Goal: Task Accomplishment & Management: Complete application form

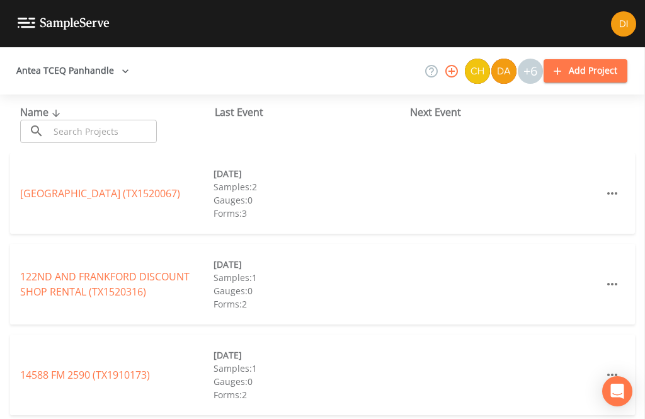
click at [111, 127] on input "text" at bounding box center [103, 131] width 108 height 23
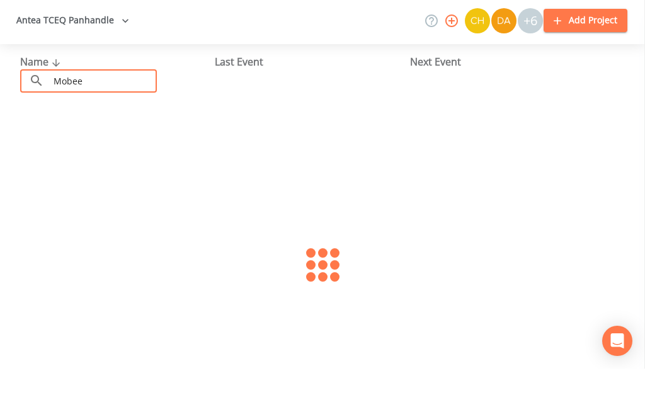
type input "Mobeet"
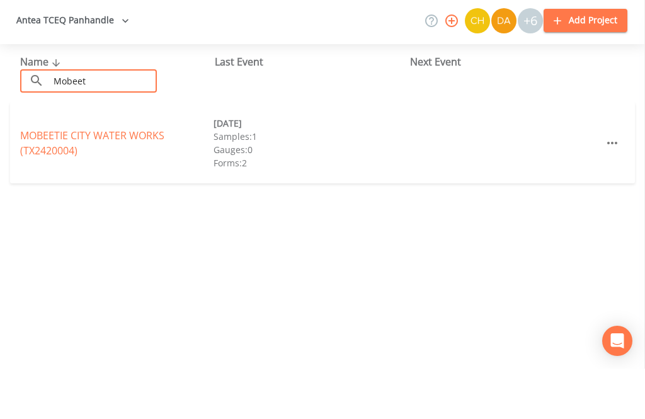
click at [75, 179] on link "MOBEETIE CITY WATER WORKS (TX2420004)" at bounding box center [92, 193] width 144 height 29
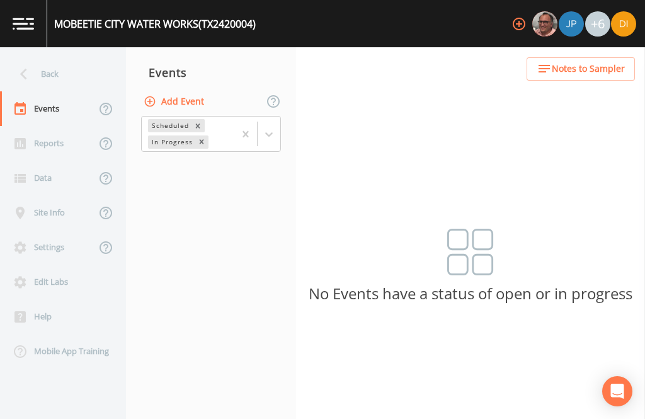
click at [192, 90] on button "Add Event" at bounding box center [175, 101] width 68 height 23
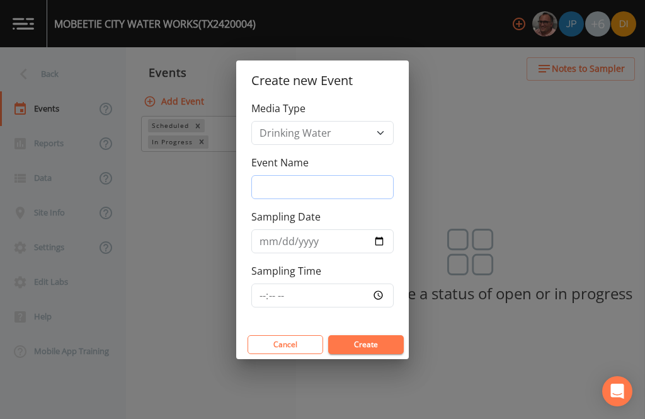
click at [343, 185] on input "Event Name" at bounding box center [322, 187] width 142 height 24
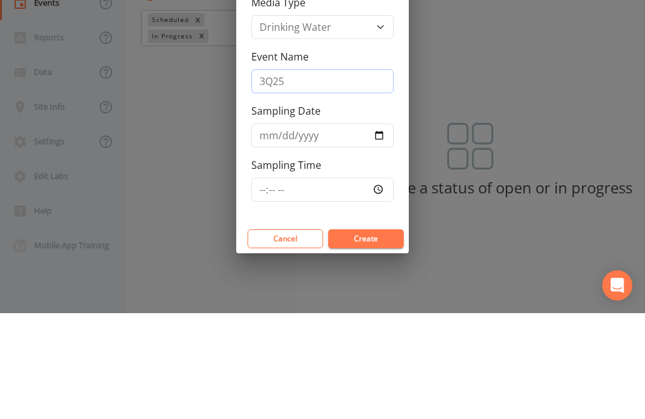
type input "3Q25"
click at [323, 229] on input "Sampling Date" at bounding box center [322, 241] width 142 height 24
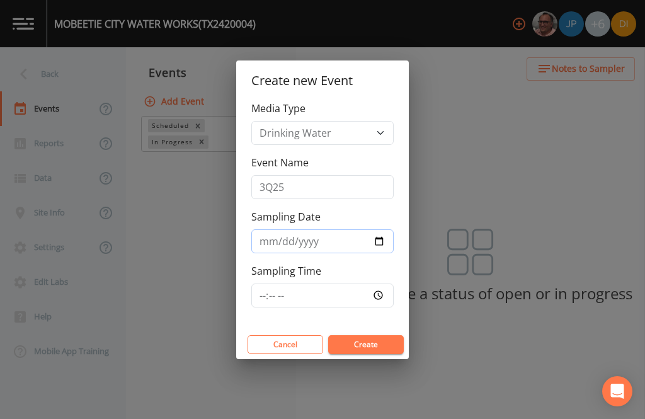
type input "2025-09-04"
click at [338, 288] on input "Sampling Time" at bounding box center [322, 295] width 142 height 24
type input "08:00"
click at [384, 341] on button "Create" at bounding box center [366, 344] width 76 height 19
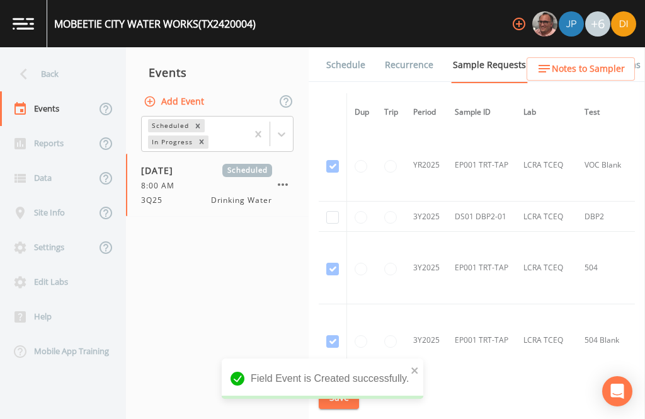
scroll to position [291, 0]
click at [329, 212] on input "checkbox" at bounding box center [332, 218] width 13 height 13
checkbox input "true"
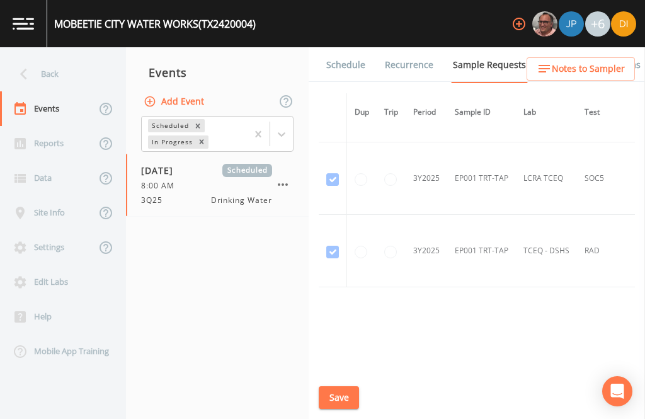
scroll to position [815, 0]
click at [344, 403] on button "Save" at bounding box center [339, 397] width 40 height 23
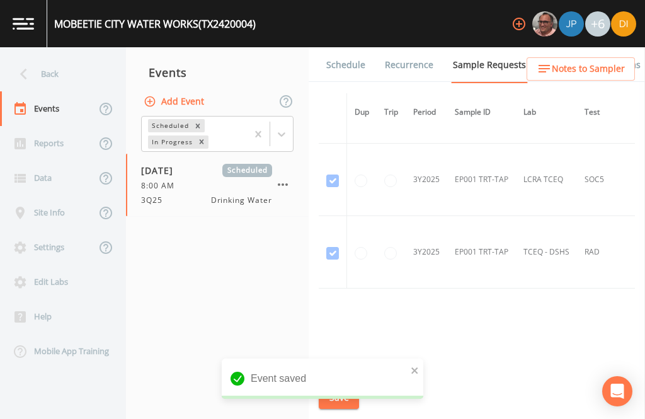
click at [356, 47] on link "Schedule" at bounding box center [345, 64] width 43 height 35
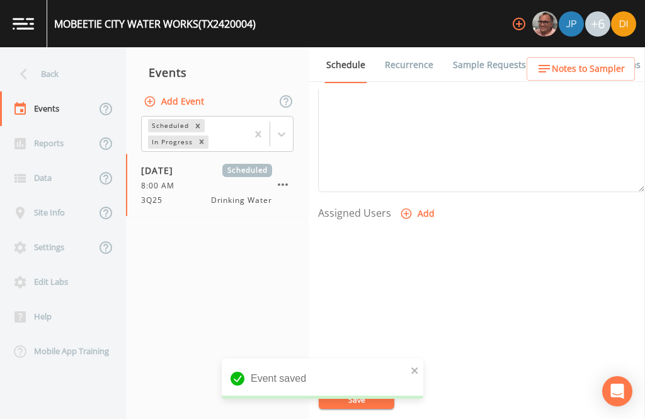
scroll to position [429, 0]
click at [420, 203] on button "Add" at bounding box center [419, 214] width 42 height 23
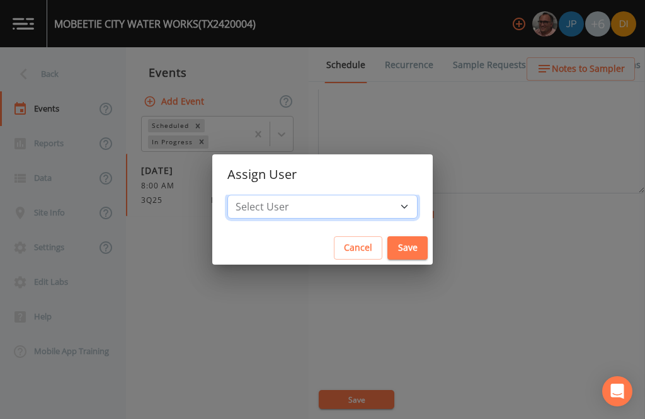
click at [348, 209] on select "Select User Mike Franklin Joshua gere Paul David Weber Zachary Evans Stafford J…" at bounding box center [322, 207] width 190 height 24
select select "344ec927-06d4-4db1-b173-80838cd52a46"
click at [387, 244] on button "Save" at bounding box center [407, 247] width 40 height 23
select select
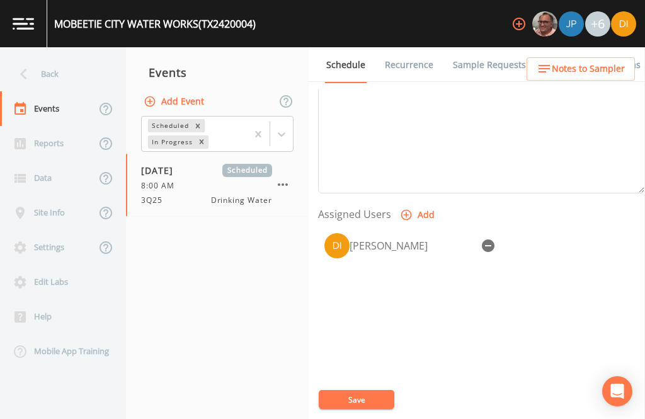
click at [357, 399] on button "Save" at bounding box center [357, 399] width 76 height 19
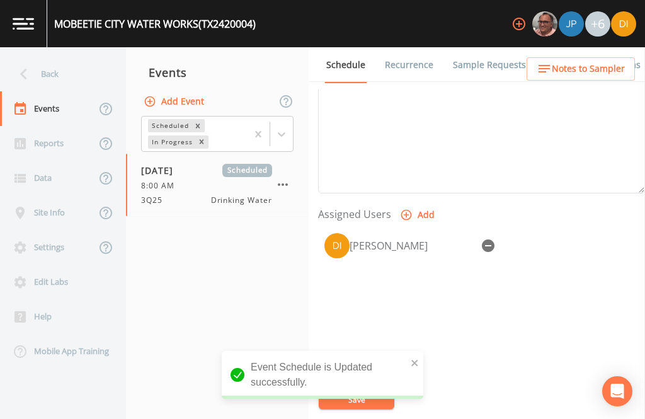
click at [59, 57] on div "Back" at bounding box center [56, 74] width 113 height 35
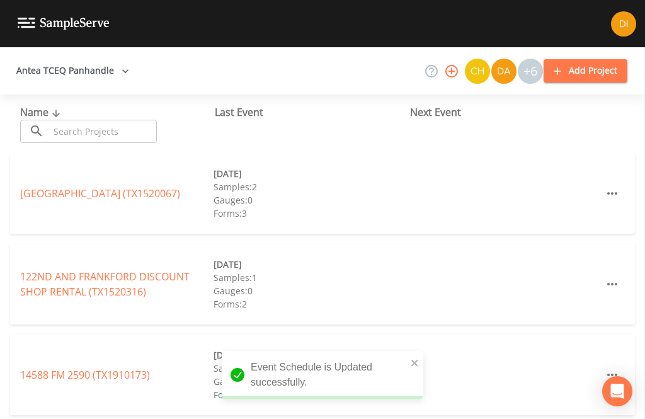
click at [94, 120] on input "text" at bounding box center [103, 131] width 108 height 23
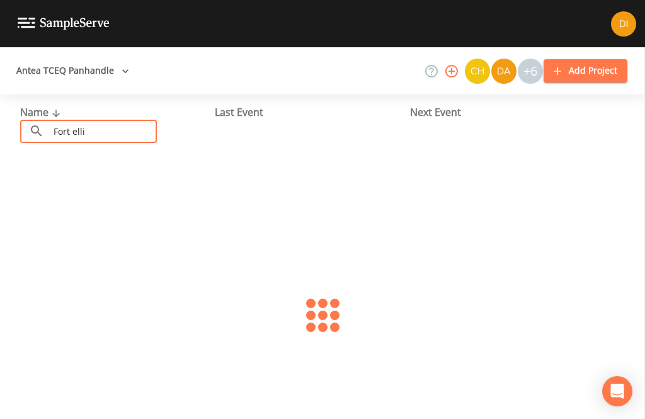
type input "Fort ellio"
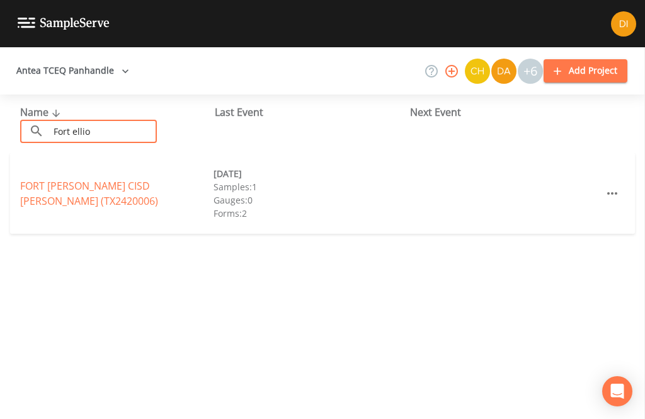
click at [60, 179] on link "FORT ELLIOTT CISD BRISCOE (TX2420006)" at bounding box center [89, 193] width 138 height 29
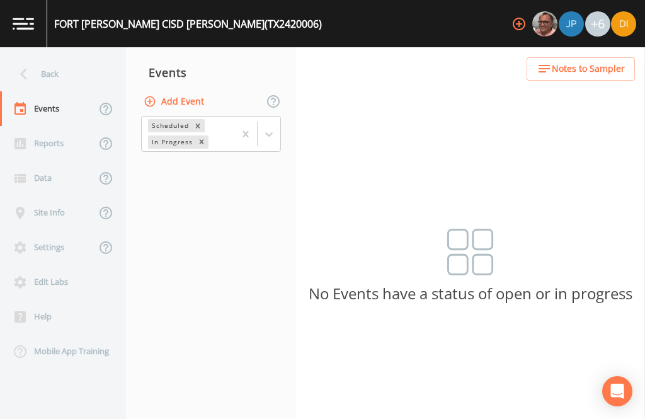
click at [180, 90] on button "Add Event" at bounding box center [175, 101] width 68 height 23
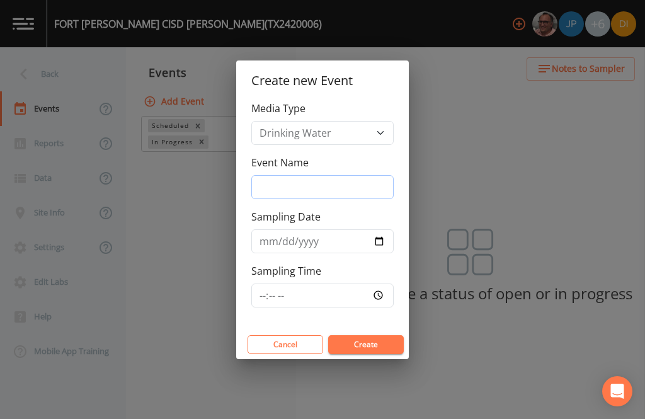
click at [333, 180] on input "Event Name" at bounding box center [322, 187] width 142 height 24
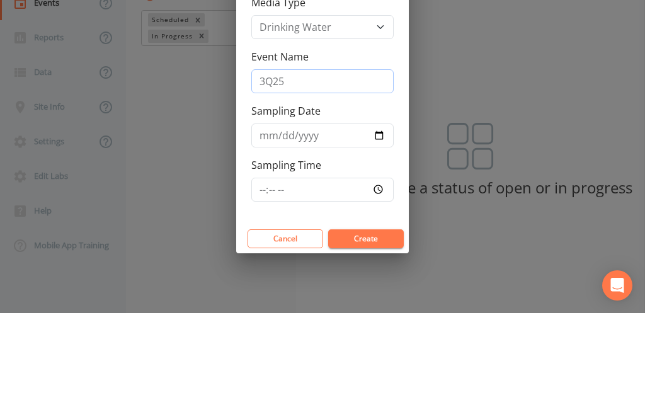
type input "3Q25"
click at [312, 229] on input "Sampling Date" at bounding box center [322, 241] width 142 height 24
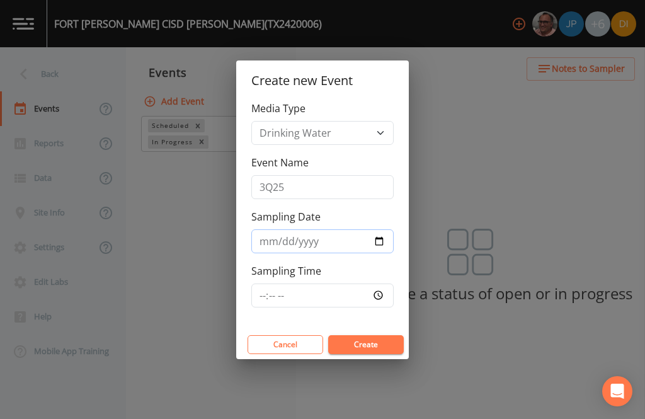
type input "2025-09-04"
click at [328, 297] on input "Sampling Time" at bounding box center [322, 295] width 142 height 24
type input "08:30"
click at [377, 342] on button "Create" at bounding box center [366, 344] width 76 height 19
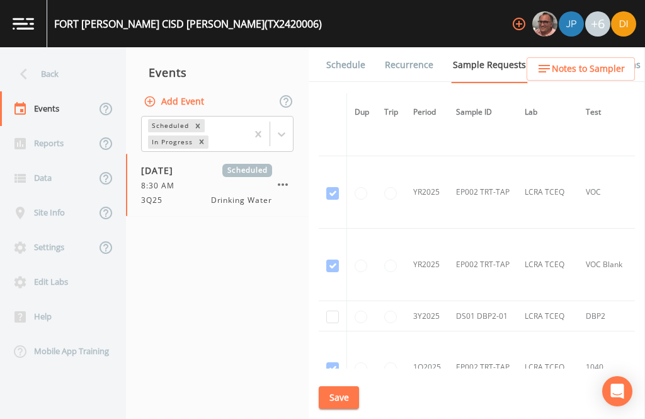
scroll to position [989, 0]
click at [328, 311] on input "checkbox" at bounding box center [332, 317] width 13 height 13
checkbox input "true"
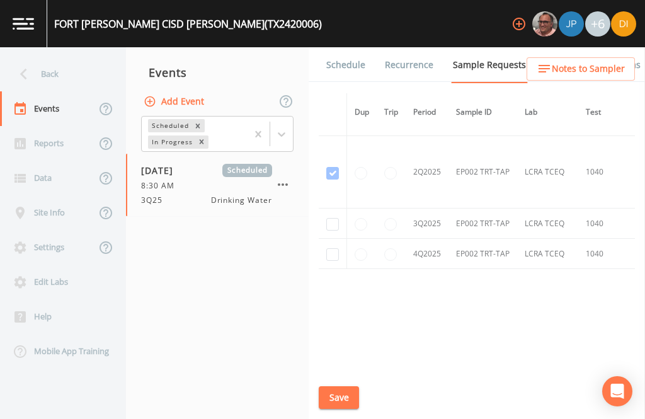
scroll to position [1256, -1]
click at [330, 221] on input "checkbox" at bounding box center [332, 227] width 13 height 13
checkbox input "true"
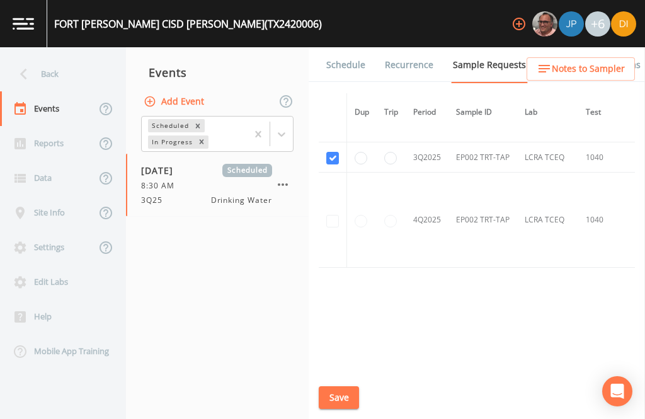
scroll to position [1107, 0]
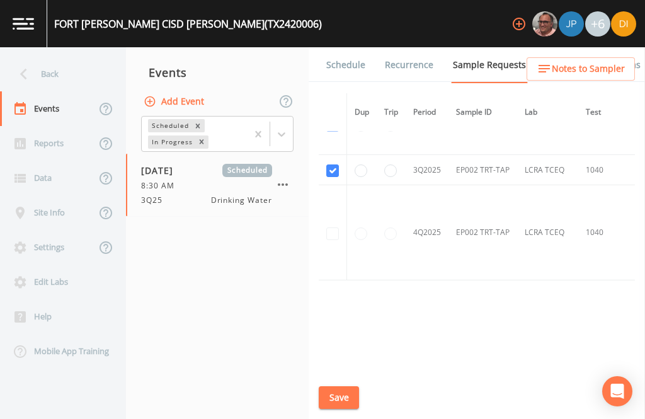
click at [338, 397] on button "Save" at bounding box center [339, 397] width 40 height 23
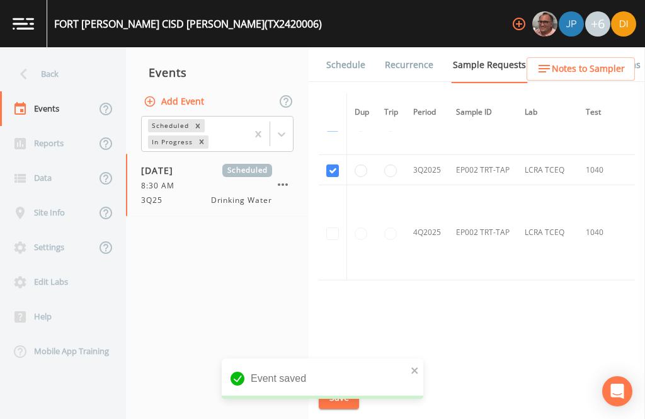
click at [344, 47] on link "Schedule" at bounding box center [345, 64] width 43 height 35
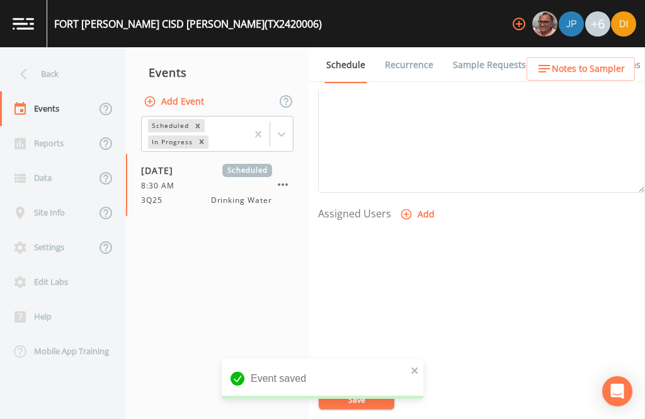
scroll to position [429, 0]
click at [422, 203] on button "Add" at bounding box center [419, 214] width 42 height 23
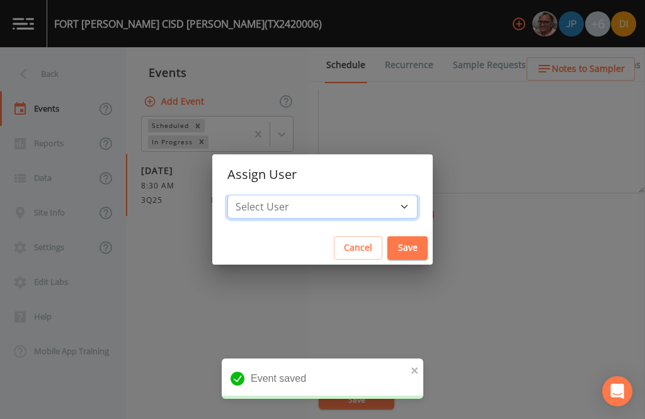
click at [344, 205] on select "Select User Mike Franklin Joshua gere Paul David Weber Zachary Evans Stafford J…" at bounding box center [322, 207] width 190 height 24
select select "344ec927-06d4-4db1-b173-80838cd52a46"
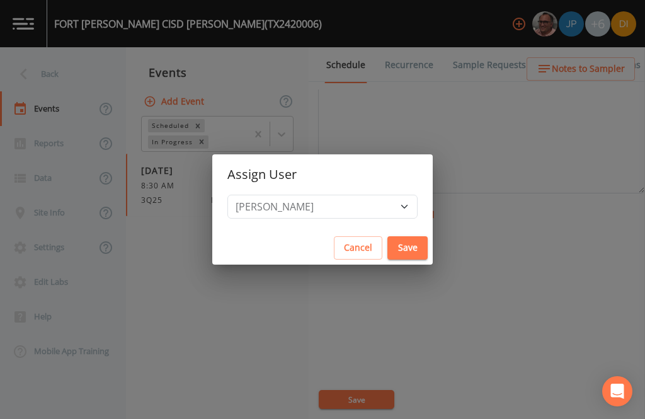
click at [387, 251] on button "Save" at bounding box center [407, 247] width 40 height 23
select select
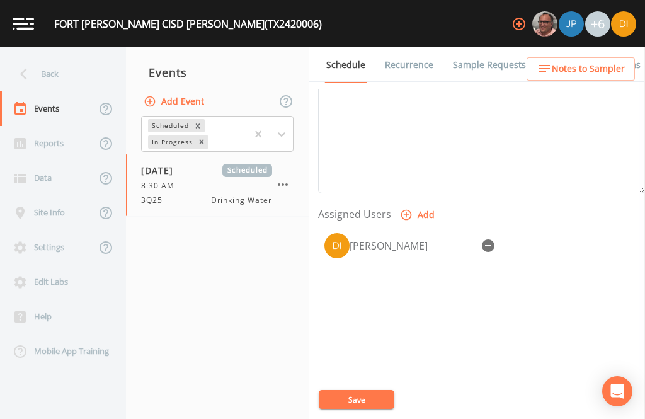
click at [361, 394] on button "Save" at bounding box center [357, 399] width 76 height 19
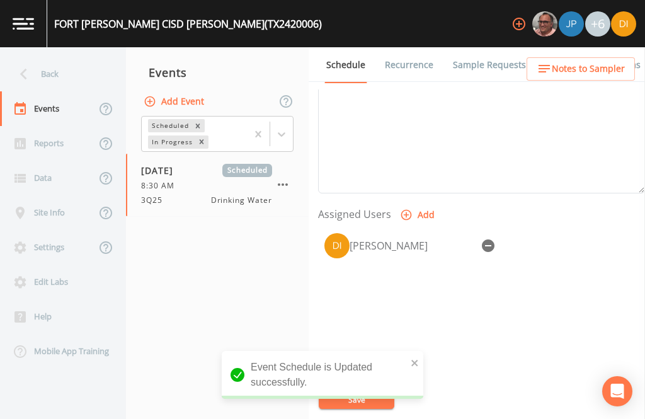
click at [57, 57] on div "Back" at bounding box center [56, 74] width 113 height 35
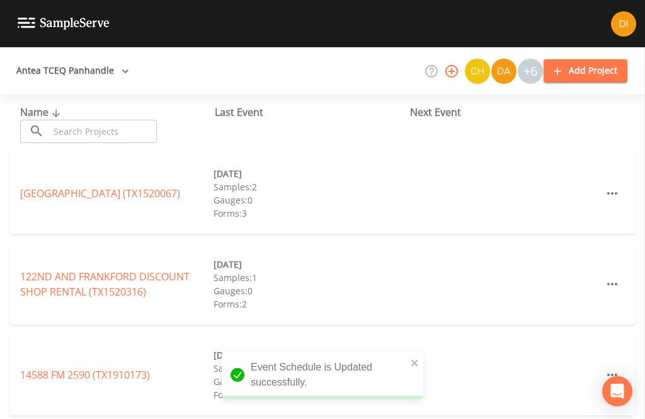
click at [127, 120] on input "text" at bounding box center [103, 131] width 108 height 23
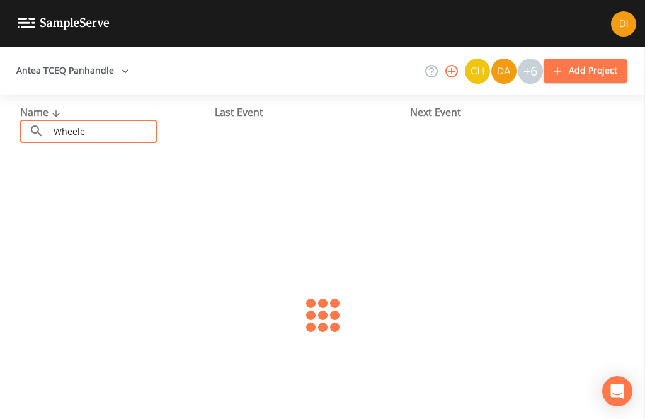
type input "Wheeler"
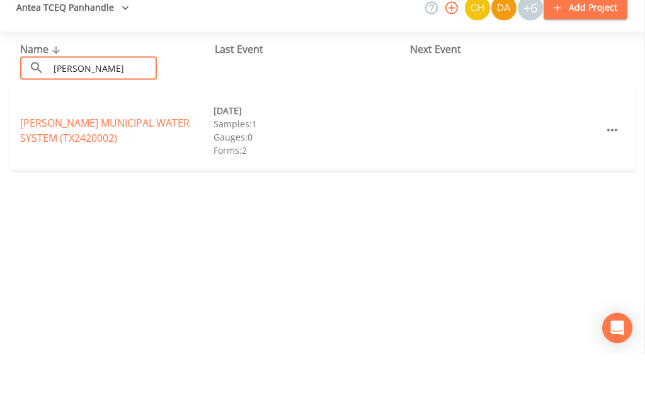
click at [45, 179] on link "WHEELER MUNICIPAL WATER SYSTEM (TX2420002)" at bounding box center [104, 193] width 169 height 29
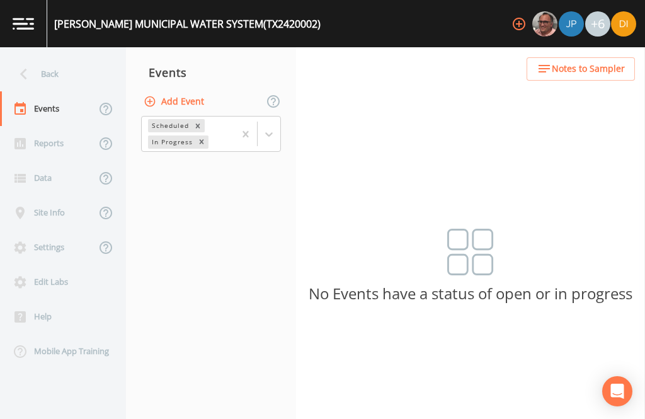
click at [188, 90] on button "Add Event" at bounding box center [175, 101] width 68 height 23
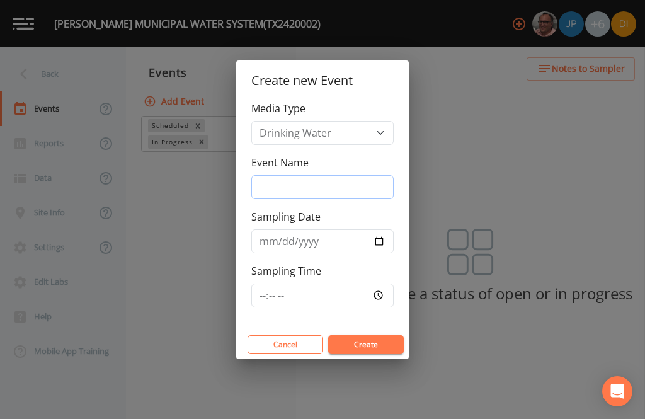
click at [331, 195] on input "Event Name" at bounding box center [322, 187] width 142 height 24
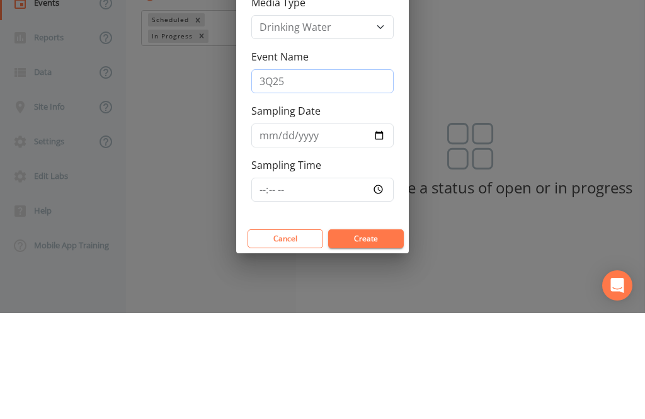
type input "3Q25"
click at [320, 229] on input "Sampling Date" at bounding box center [322, 241] width 142 height 24
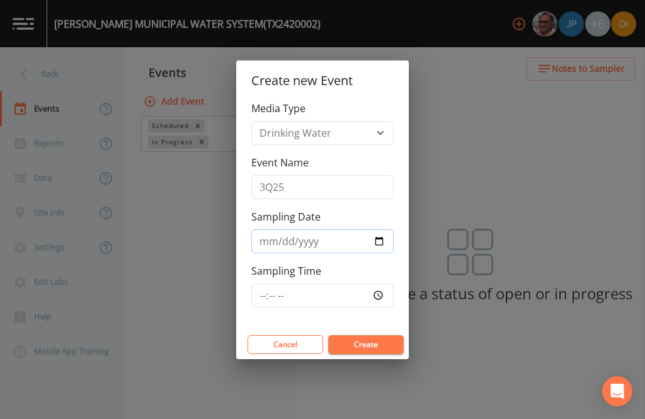
type input "2025-09-04"
click at [334, 297] on input "Sampling Time" at bounding box center [322, 295] width 142 height 24
type input "09:00"
click at [379, 341] on button "Create" at bounding box center [366, 344] width 76 height 19
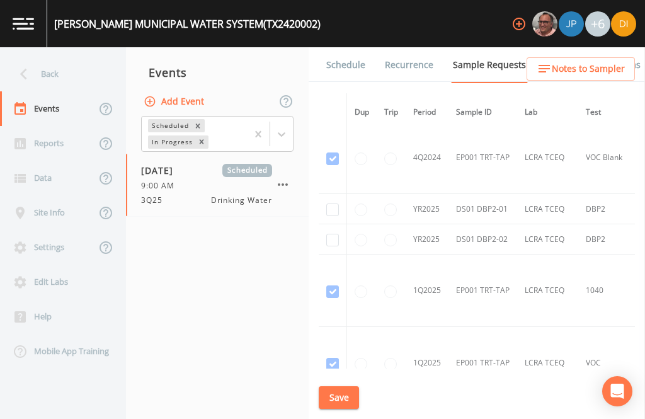
scroll to position [1460, 0]
click at [330, 233] on input "checkbox" at bounding box center [332, 239] width 13 height 13
checkbox input "true"
click at [331, 203] on input "checkbox" at bounding box center [332, 209] width 13 height 13
checkbox input "true"
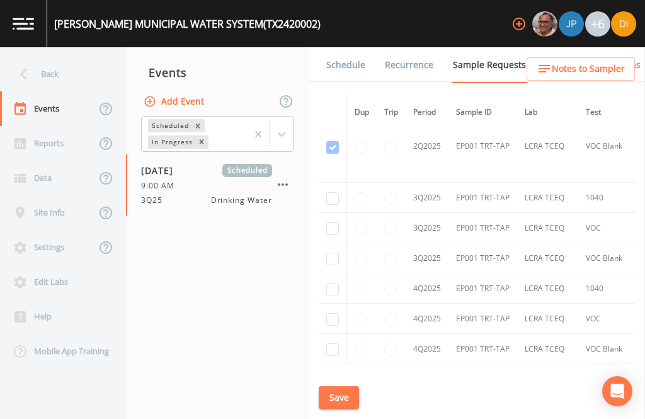
scroll to position [1966, 0]
click at [333, 265] on input "checkbox" at bounding box center [332, 258] width 13 height 13
checkbox input "true"
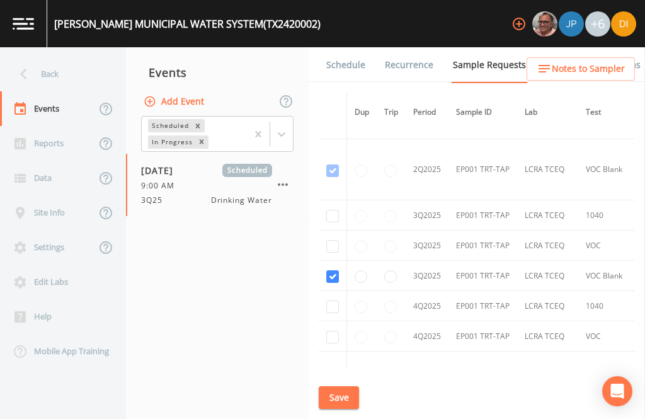
scroll to position [1641, 0]
click at [337, 254] on input "checkbox" at bounding box center [332, 247] width 13 height 13
checkbox input "true"
click at [331, 217] on input "checkbox" at bounding box center [332, 217] width 13 height 13
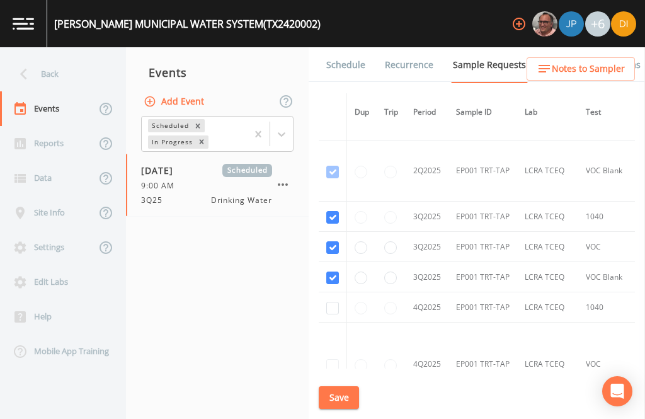
checkbox input "true"
click at [335, 398] on button "Save" at bounding box center [339, 397] width 40 height 23
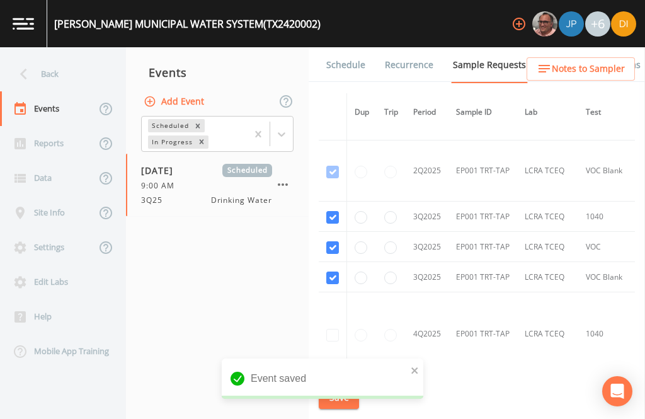
click at [350, 47] on link "Schedule" at bounding box center [345, 64] width 43 height 35
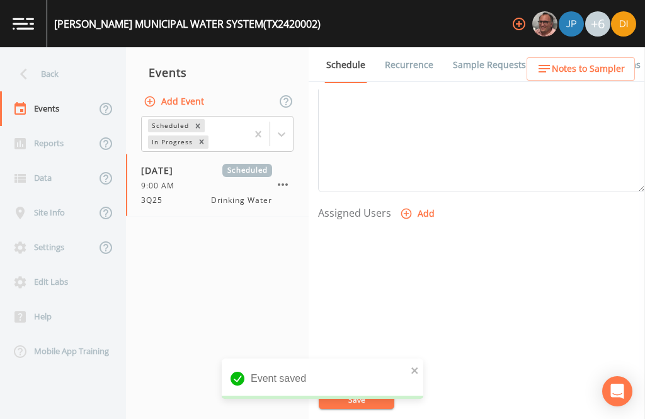
scroll to position [429, 0]
click at [411, 203] on button "Add" at bounding box center [419, 214] width 42 height 23
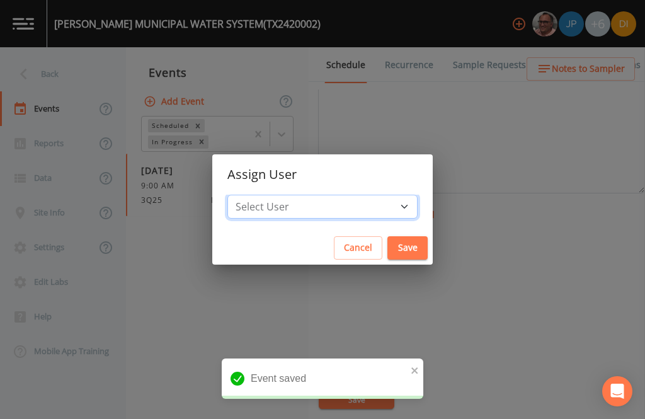
click at [329, 208] on select "Select User Mike Franklin Joshua gere Paul David Weber Zachary Evans Stafford J…" at bounding box center [322, 207] width 190 height 24
select select "344ec927-06d4-4db1-b173-80838cd52a46"
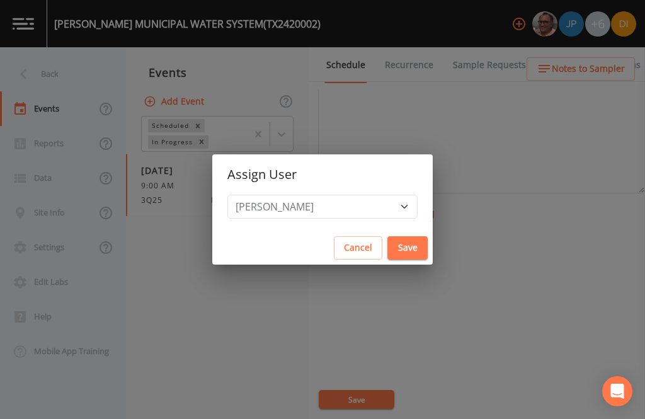
click at [387, 252] on button "Save" at bounding box center [407, 247] width 40 height 23
select select
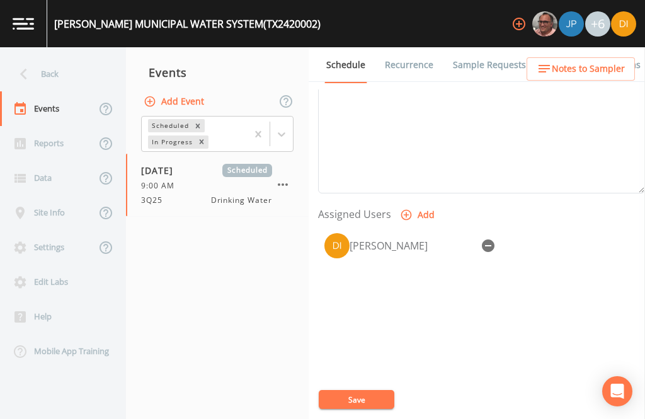
click at [377, 400] on button "Save" at bounding box center [357, 399] width 76 height 19
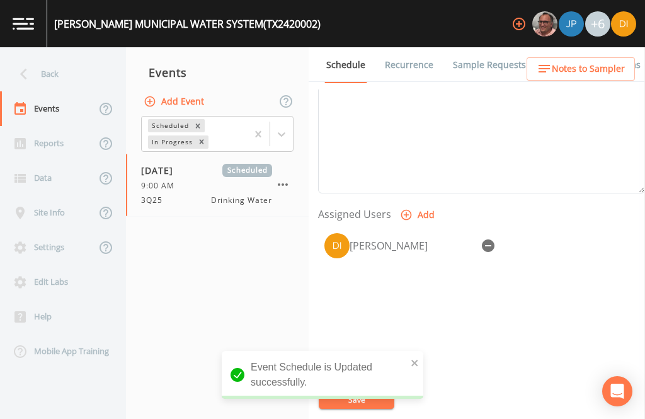
click at [55, 57] on div "Back" at bounding box center [56, 74] width 113 height 35
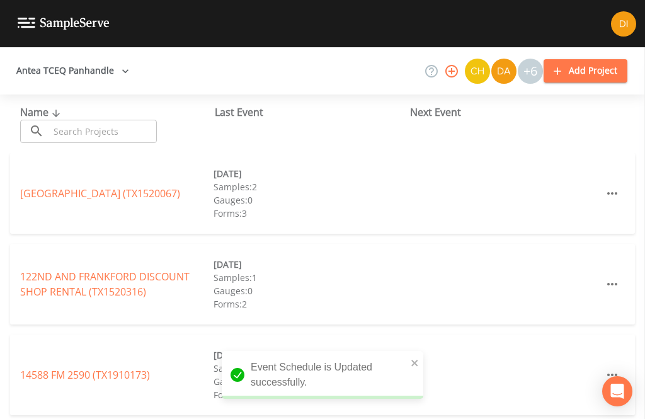
click at [111, 120] on input "text" at bounding box center [103, 131] width 108 height 23
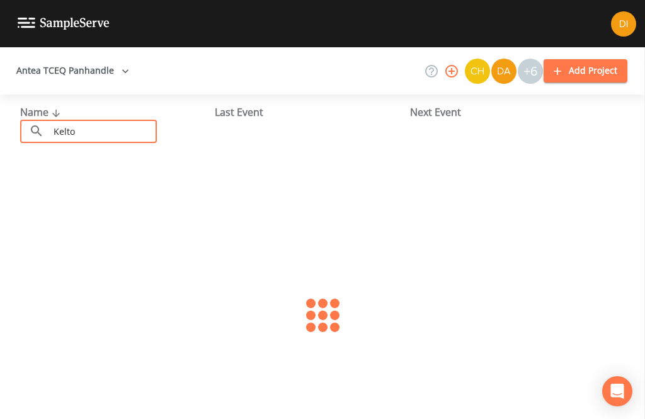
type input "Kelton"
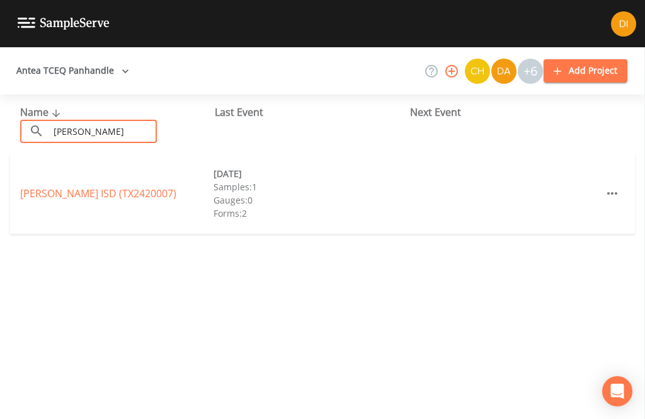
click at [93, 186] on link "KELTON ISD (TX2420007)" at bounding box center [98, 193] width 156 height 14
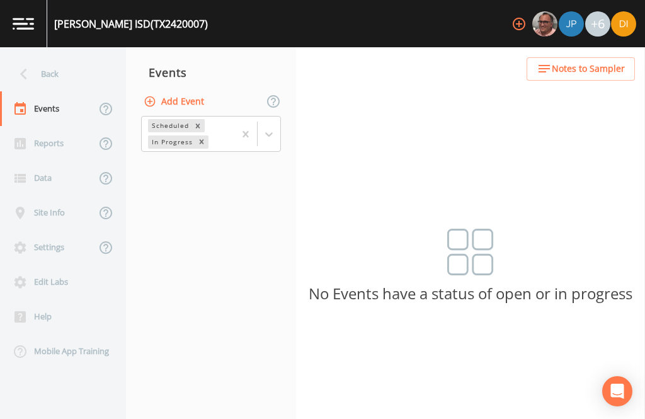
click at [186, 90] on button "Add Event" at bounding box center [175, 101] width 68 height 23
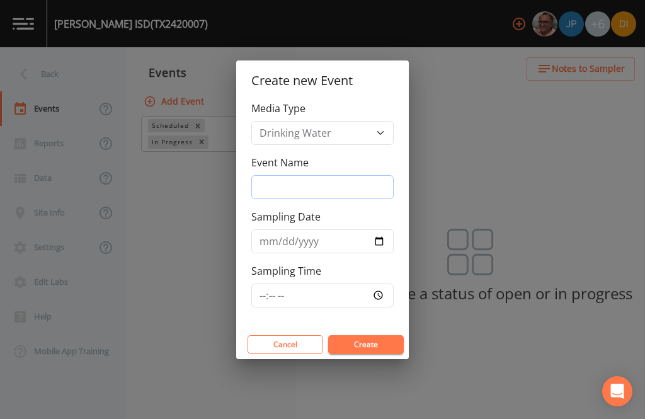
click at [345, 188] on input "Event Name" at bounding box center [322, 187] width 142 height 24
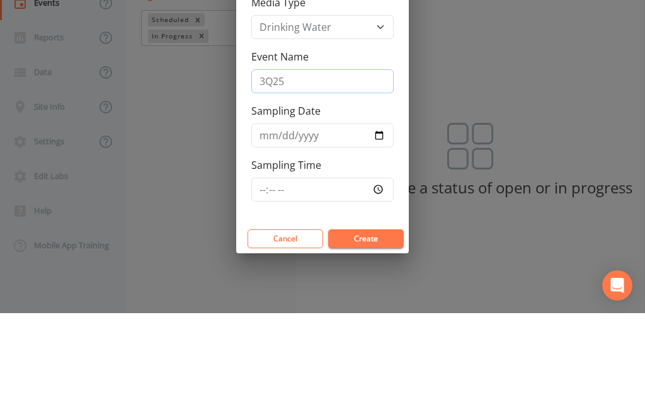
type input "3Q25"
click at [335, 209] on div "Sampling Date" at bounding box center [322, 231] width 142 height 44
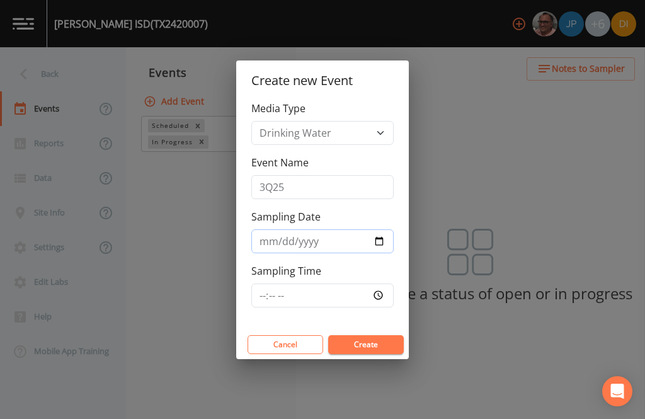
click at [353, 236] on input "Sampling Date" at bounding box center [322, 241] width 142 height 24
type input "2025-09-04"
click at [358, 294] on input "Sampling Time" at bounding box center [322, 295] width 142 height 24
type input "10:00"
click at [377, 345] on button "Create" at bounding box center [366, 344] width 76 height 19
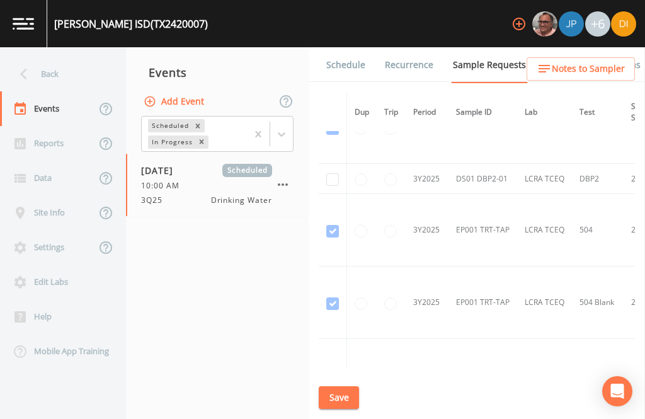
scroll to position [535, -1]
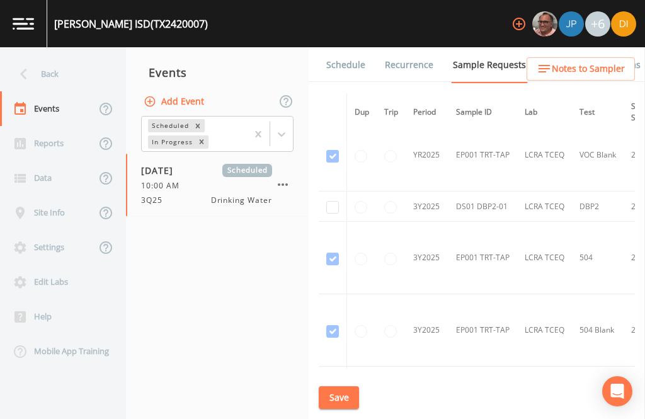
click at [331, 201] on input "checkbox" at bounding box center [332, 207] width 13 height 13
checkbox input "true"
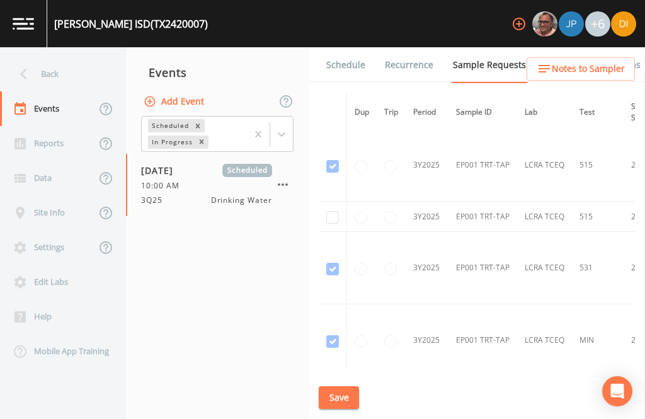
scroll to position [758, 0]
click at [336, 210] on input "checkbox" at bounding box center [332, 216] width 13 height 13
checkbox input "true"
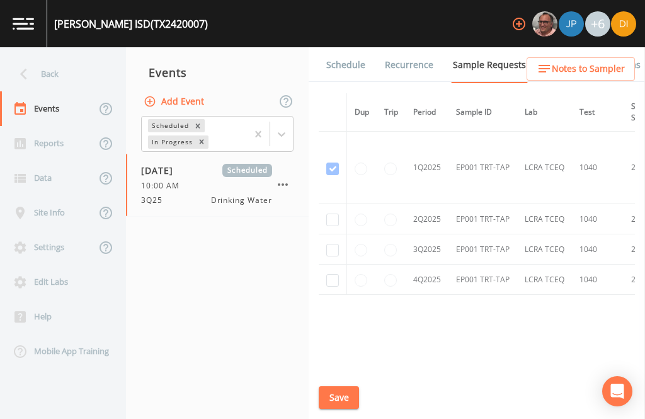
scroll to position [1074, 0]
click at [333, 253] on input "checkbox" at bounding box center [332, 251] width 13 height 13
checkbox input "true"
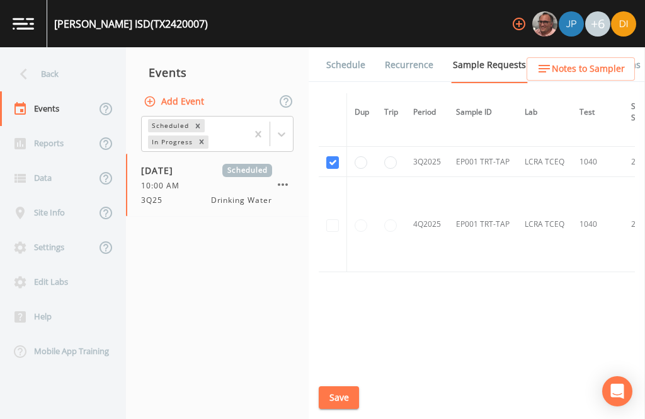
click at [341, 401] on button "Save" at bounding box center [339, 397] width 40 height 23
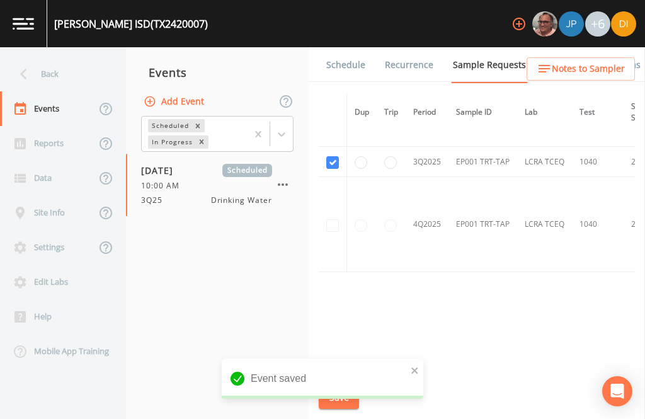
click at [346, 47] on link "Schedule" at bounding box center [345, 64] width 43 height 35
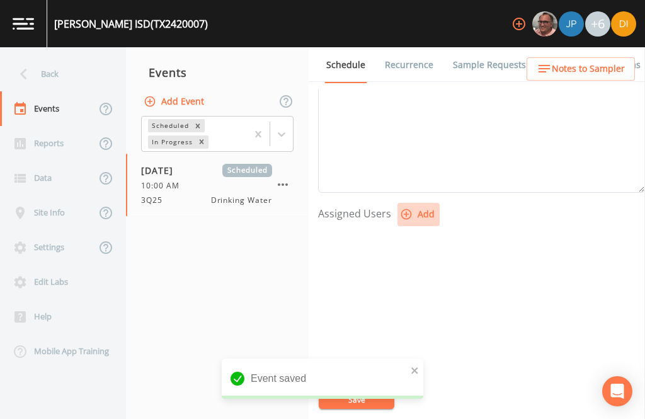
click at [412, 203] on button "Add" at bounding box center [419, 214] width 42 height 23
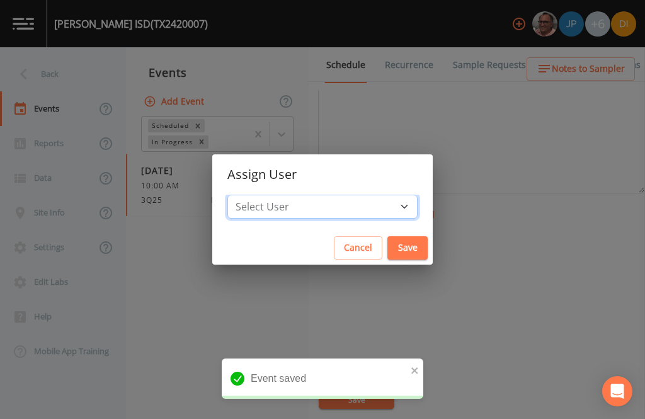
click at [347, 204] on select "Select User Mike Franklin Joshua gere Paul David Weber Zachary Evans Stafford J…" at bounding box center [322, 207] width 190 height 24
select select "344ec927-06d4-4db1-b173-80838cd52a46"
click at [387, 258] on button "Save" at bounding box center [407, 247] width 40 height 23
select select
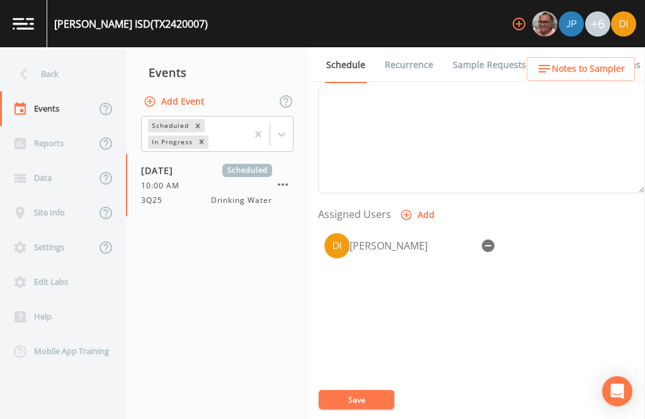
click at [365, 402] on button "Save" at bounding box center [357, 399] width 76 height 19
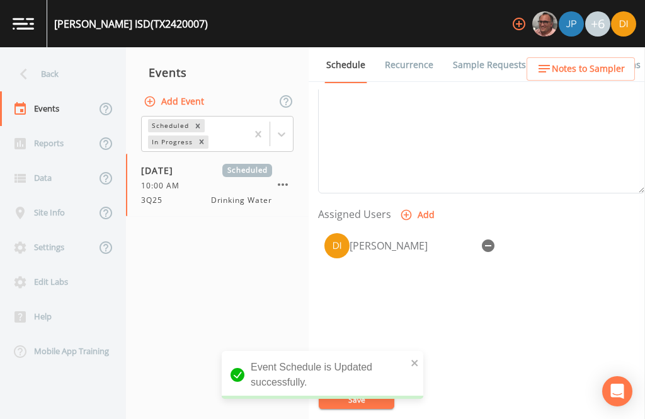
click at [60, 57] on div "Back" at bounding box center [56, 74] width 113 height 35
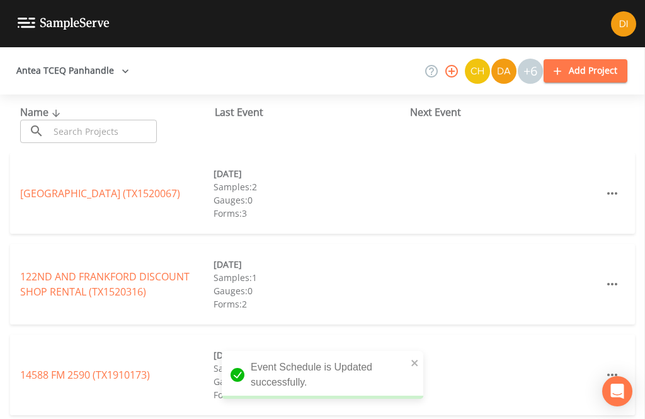
click at [139, 120] on input "text" at bounding box center [103, 131] width 108 height 23
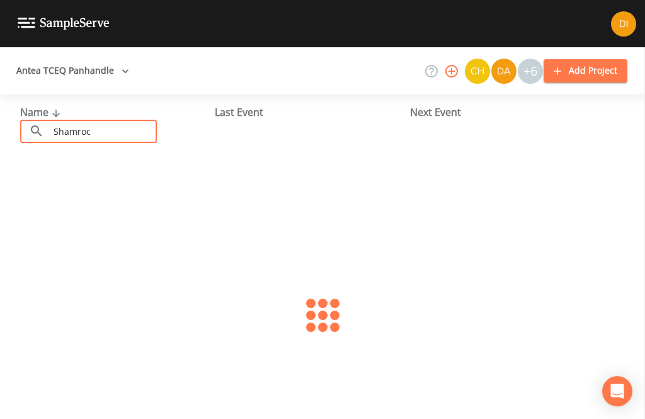
type input "Shamrock"
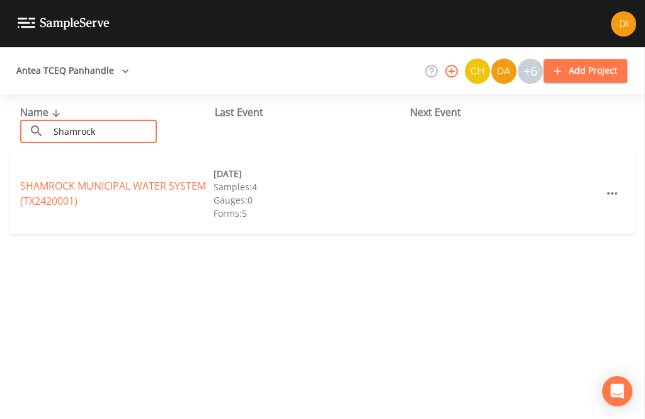
click at [87, 179] on link "SHAMROCK MUNICIPAL WATER SYSTEM (TX2420001)" at bounding box center [113, 193] width 186 height 29
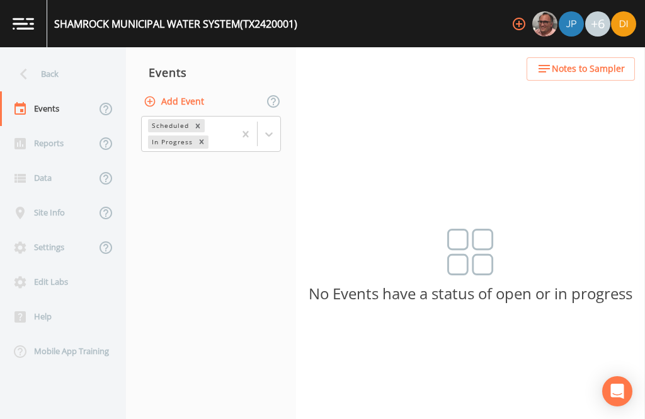
click at [178, 90] on button "Add Event" at bounding box center [175, 101] width 68 height 23
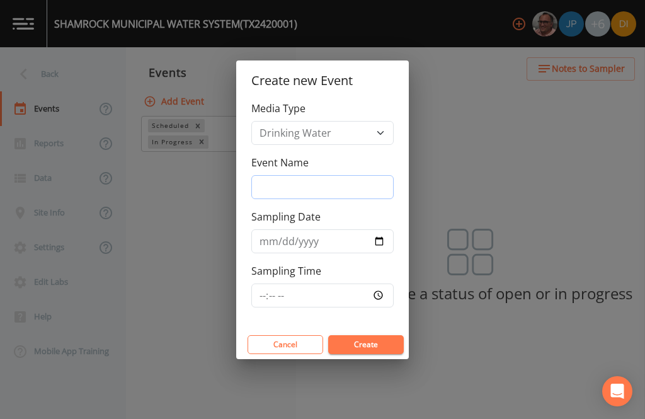
click at [347, 183] on input "Event Name" at bounding box center [322, 187] width 142 height 24
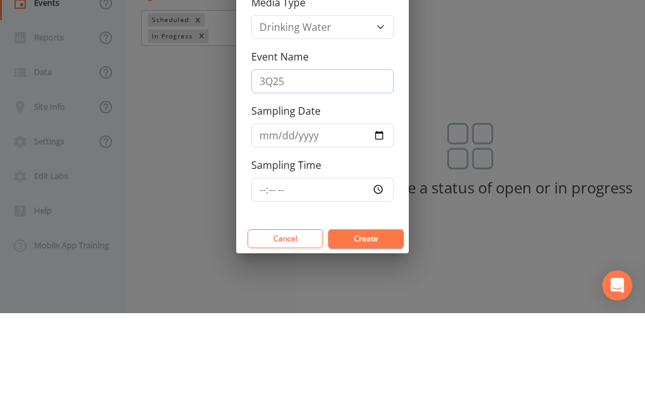
type input "3Q25"
click at [314, 229] on input "Sampling Date" at bounding box center [322, 241] width 142 height 24
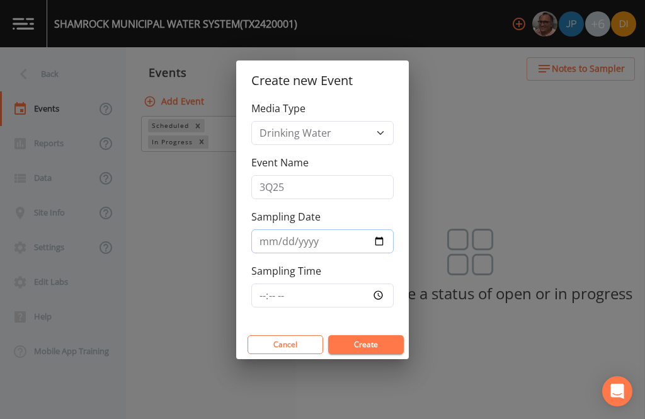
type input "2025-09-04"
click at [348, 295] on input "Sampling Time" at bounding box center [322, 295] width 142 height 24
type input "10:30"
click at [375, 345] on button "Create" at bounding box center [366, 344] width 76 height 19
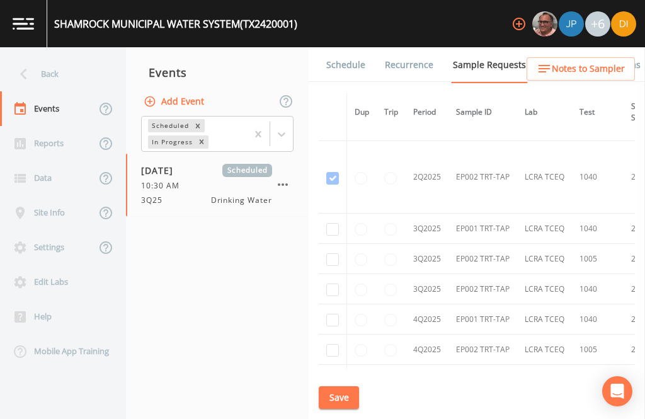
scroll to position [1947, 0]
click at [326, 223] on input "checkbox" at bounding box center [332, 229] width 13 height 13
checkbox input "true"
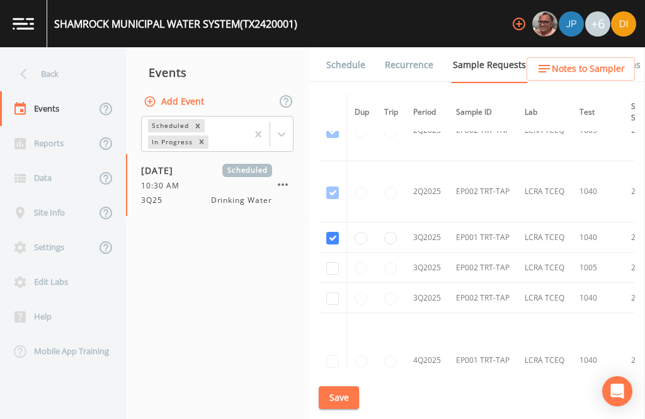
scroll to position [1620, 0]
click at [328, 262] on input "checkbox" at bounding box center [332, 268] width 13 height 13
checkbox input "true"
click at [333, 292] on input "checkbox" at bounding box center [332, 298] width 13 height 13
checkbox input "true"
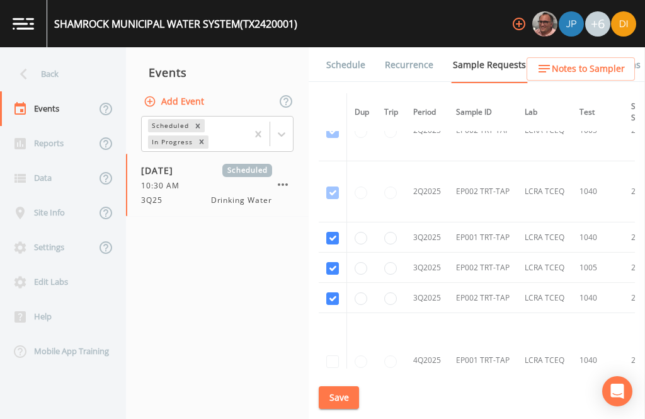
click at [341, 390] on button "Save" at bounding box center [339, 397] width 40 height 23
click at [338, 47] on link "Schedule" at bounding box center [345, 64] width 43 height 35
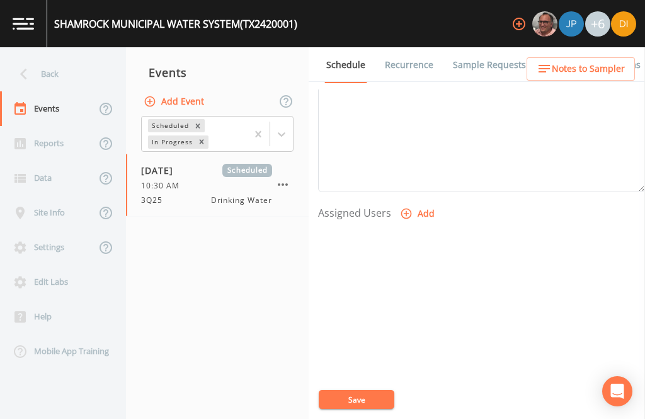
scroll to position [429, 0]
click at [413, 203] on button "Add" at bounding box center [419, 214] width 42 height 23
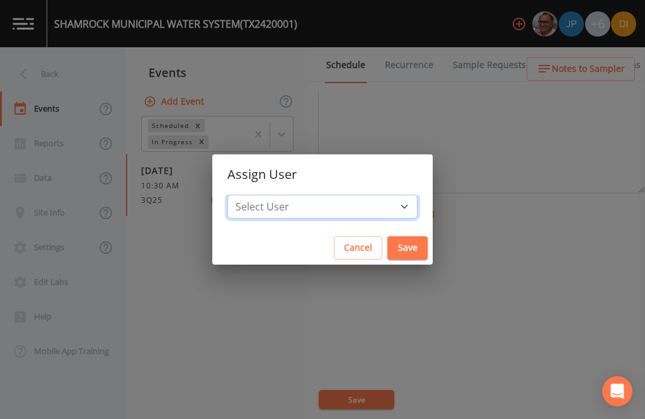
click at [353, 203] on select "Select User Mike Franklin Joshua gere Paul David Weber Zachary Evans Stafford J…" at bounding box center [322, 207] width 190 height 24
select select "344ec927-06d4-4db1-b173-80838cd52a46"
click at [387, 252] on button "Save" at bounding box center [407, 247] width 40 height 23
select select
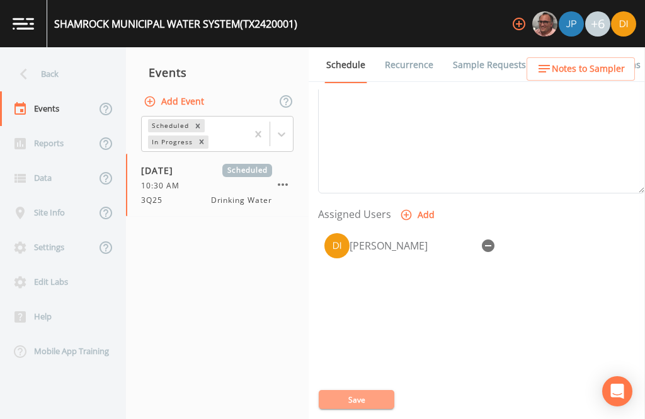
click at [367, 396] on button "Save" at bounding box center [357, 399] width 76 height 19
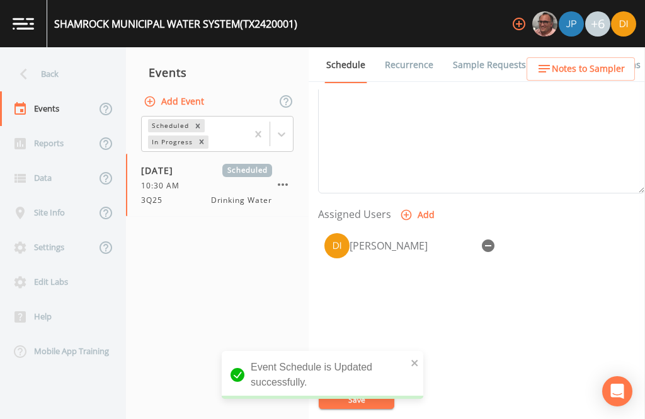
click at [55, 57] on div "Back" at bounding box center [56, 74] width 113 height 35
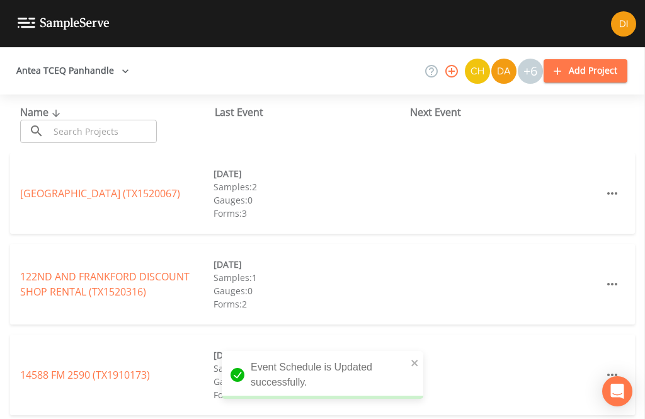
click at [96, 120] on input "text" at bounding box center [103, 131] width 108 height 23
click at [94, 120] on input "text" at bounding box center [103, 131] width 108 height 23
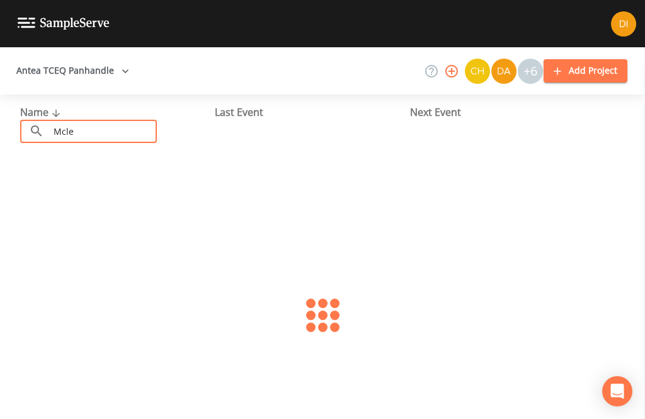
type input "Mclea"
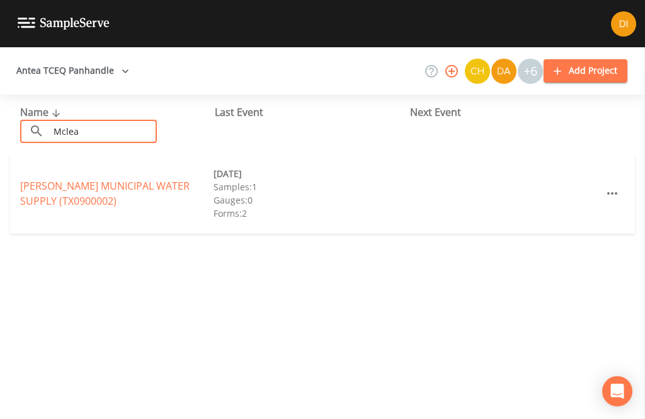
click at [69, 179] on link "MCLEAN MUNICIPAL WATER SUPPLY (TX0900002)" at bounding box center [104, 193] width 169 height 29
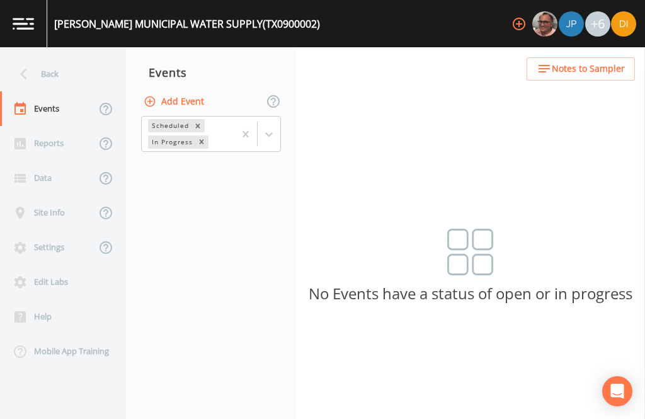
click at [185, 90] on button "Add Event" at bounding box center [175, 101] width 68 height 23
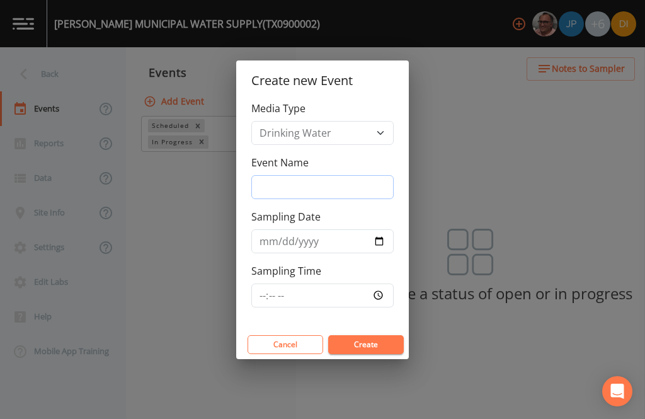
click at [312, 191] on input "Event Name" at bounding box center [322, 187] width 142 height 24
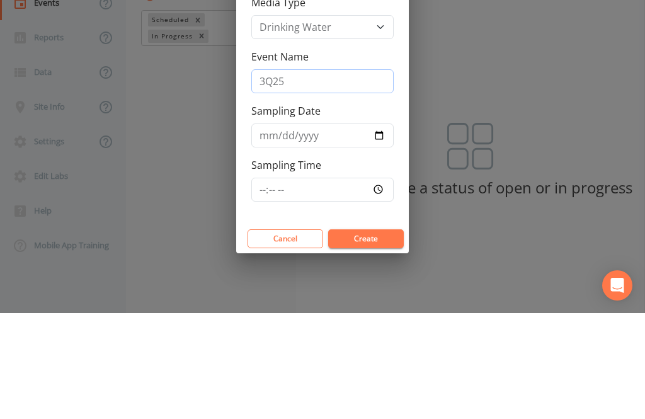
type input "3Q25"
click at [301, 229] on input "Sampling Date" at bounding box center [322, 241] width 142 height 24
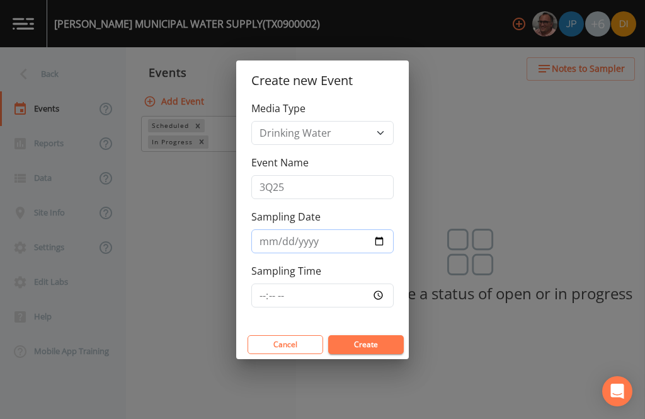
type input "2025-09-04"
click at [342, 296] on input "Sampling Time" at bounding box center [322, 295] width 142 height 24
type input "11:30"
click at [384, 341] on button "Create" at bounding box center [366, 344] width 76 height 19
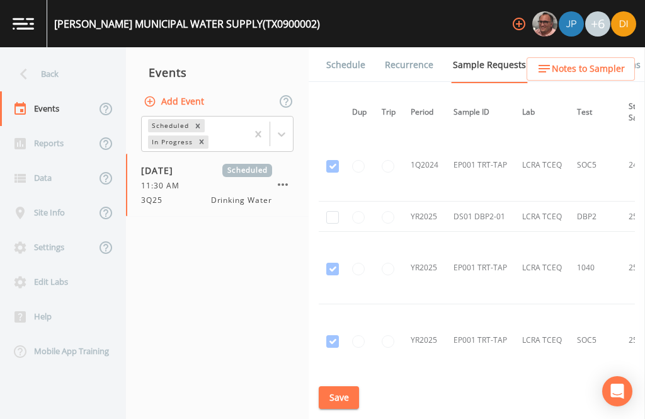
scroll to position [656, 3]
click at [326, 200] on td at bounding box center [333, 215] width 28 height 30
click at [327, 210] on input "checkbox" at bounding box center [332, 216] width 13 height 13
checkbox input "true"
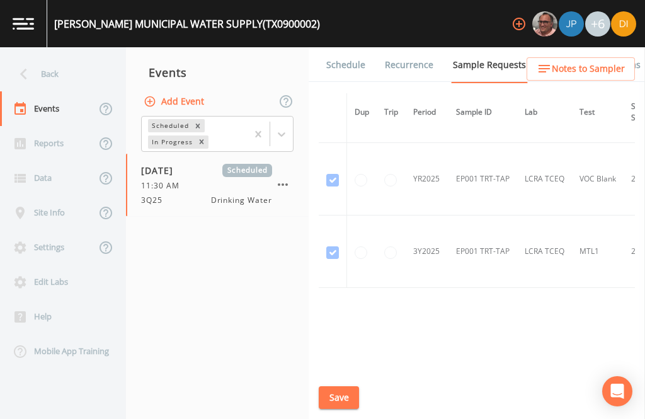
scroll to position [960, 0]
click at [344, 403] on button "Save" at bounding box center [339, 397] width 40 height 23
click at [343, 396] on button "Save" at bounding box center [339, 397] width 40 height 23
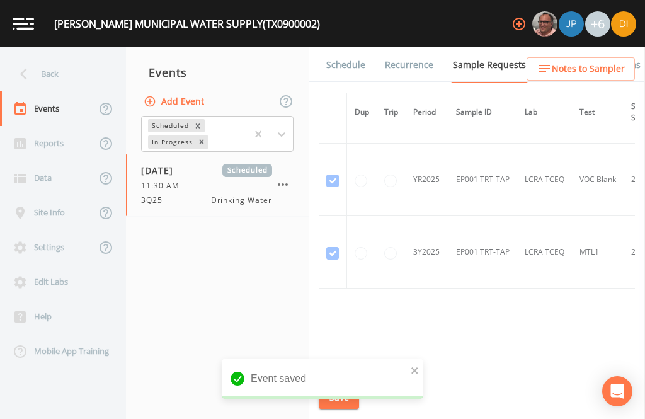
click at [345, 47] on link "Schedule" at bounding box center [345, 64] width 43 height 35
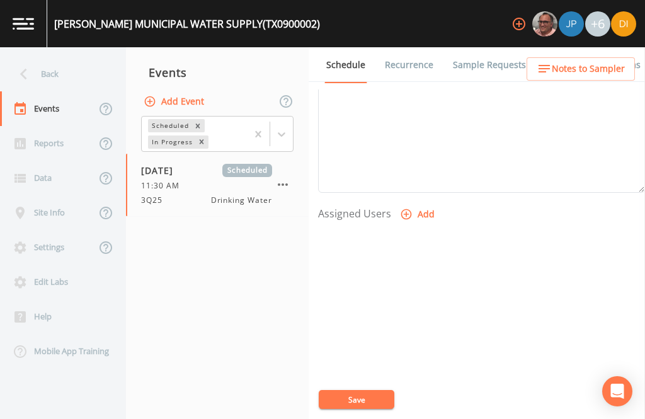
click at [415, 203] on button "Add" at bounding box center [419, 214] width 42 height 23
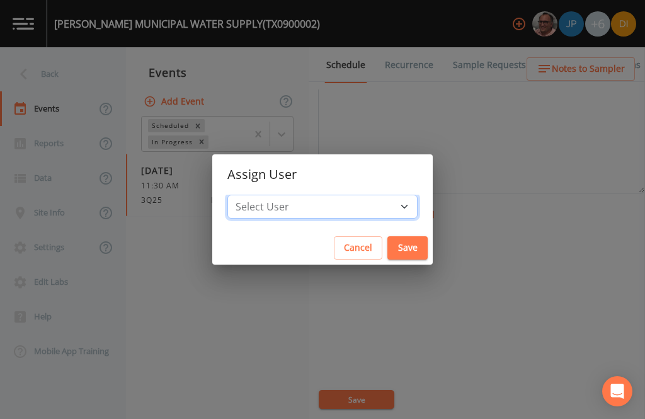
click at [367, 212] on select "Select User Mike Franklin Joshua gere Paul David Weber Zachary Evans Stafford J…" at bounding box center [322, 207] width 190 height 24
select select "344ec927-06d4-4db1-b173-80838cd52a46"
click at [387, 247] on button "Save" at bounding box center [407, 247] width 40 height 23
select select
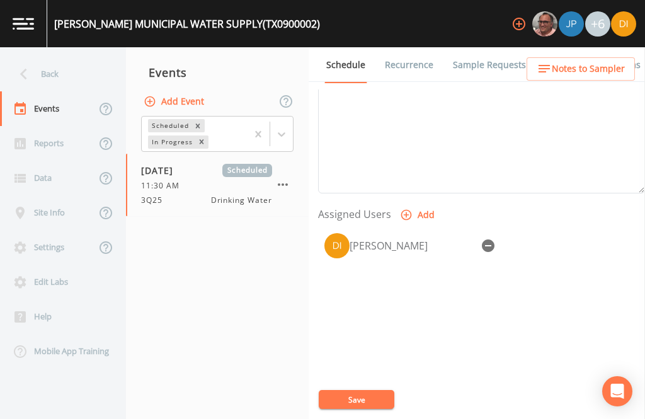
click at [368, 398] on button "Save" at bounding box center [357, 399] width 76 height 19
click at [352, 401] on button "Save" at bounding box center [357, 399] width 76 height 19
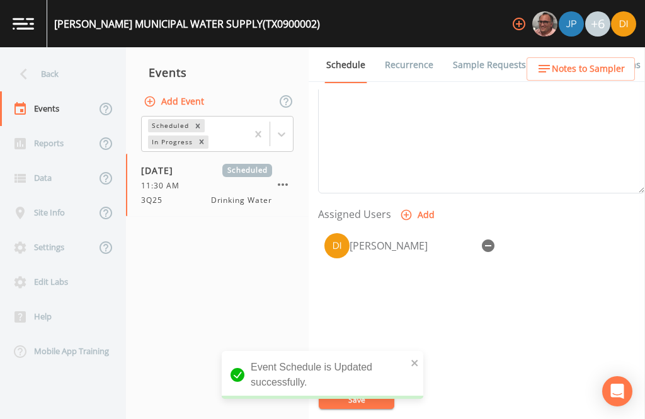
click at [52, 57] on div "Back" at bounding box center [56, 74] width 113 height 35
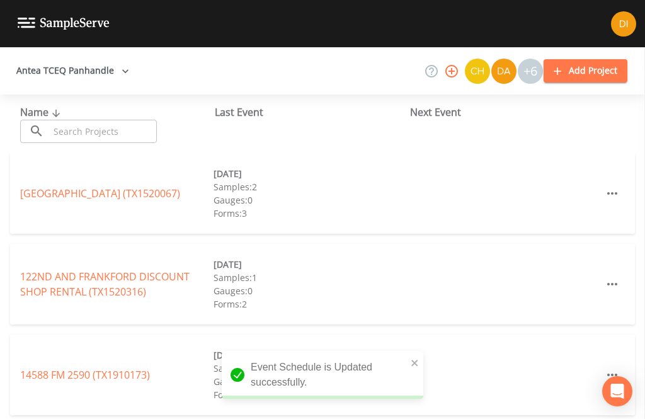
click at [110, 120] on input "text" at bounding box center [103, 131] width 108 height 23
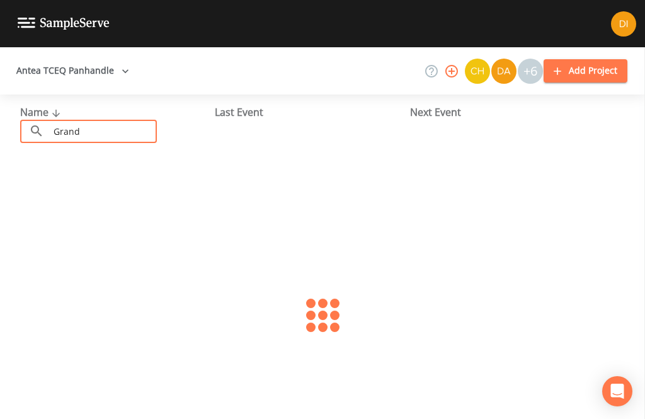
type input "Grandv"
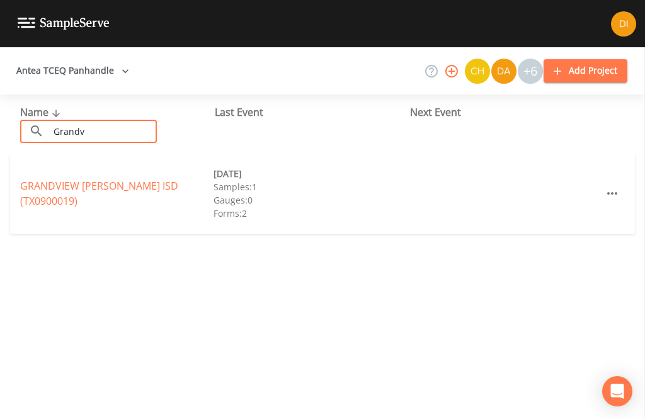
click at [50, 179] on link "GRANDVIEW HOPKINS ISD (TX0900019)" at bounding box center [99, 193] width 158 height 29
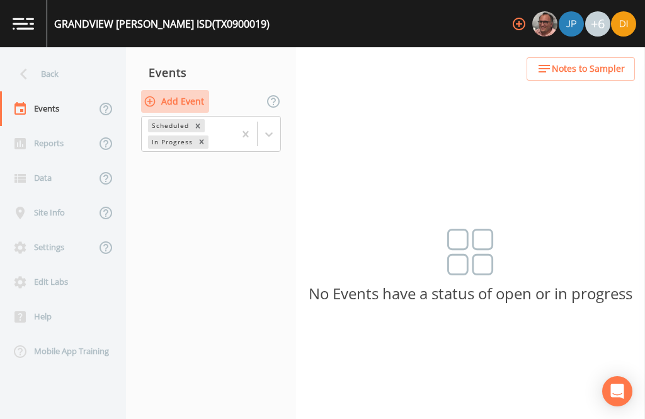
click at [174, 90] on button "Add Event" at bounding box center [175, 101] width 68 height 23
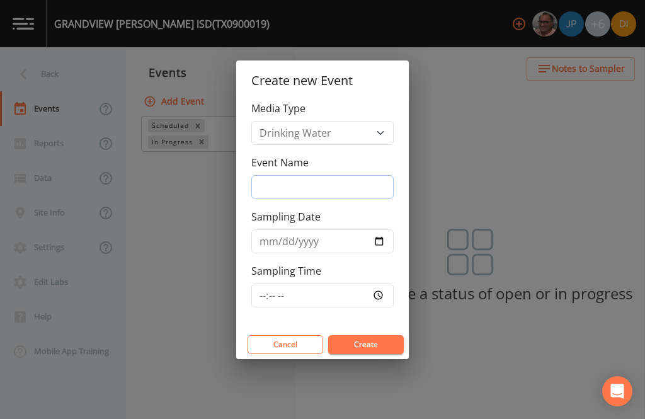
click at [308, 193] on input "Event Name" at bounding box center [322, 187] width 142 height 24
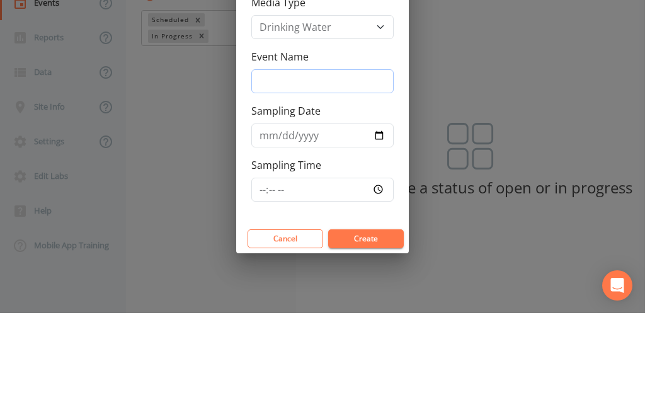
type input "4"
type input "3Q25"
click at [321, 229] on input "Sampling Date" at bounding box center [322, 241] width 142 height 24
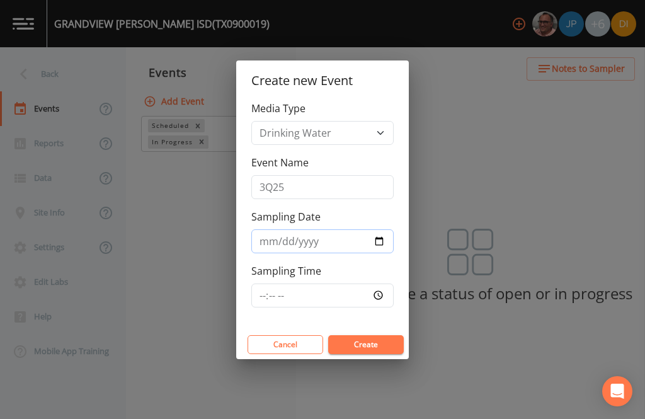
type input "2025-09-04"
click at [350, 294] on input "Sampling Time" at bounding box center [322, 295] width 142 height 24
type input "12:00"
click at [381, 346] on button "Create" at bounding box center [366, 344] width 76 height 19
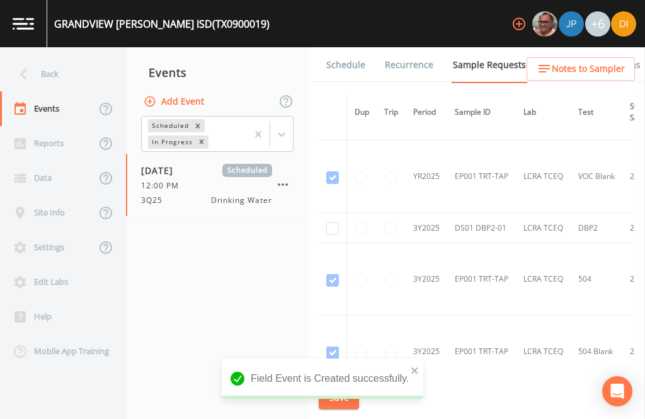
scroll to position [279, 0]
click at [331, 224] on input "checkbox" at bounding box center [332, 230] width 13 height 13
checkbox input "true"
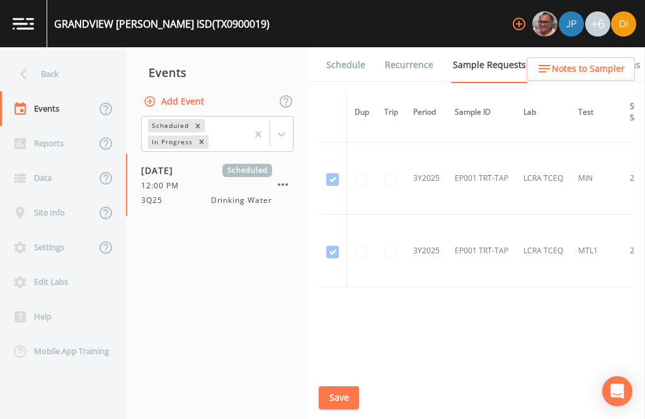
scroll to position [670, 0]
click at [345, 399] on button "Save" at bounding box center [339, 397] width 40 height 23
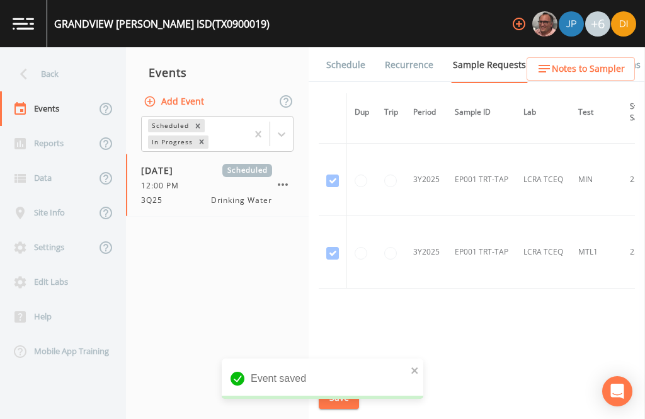
click at [354, 47] on link "Schedule" at bounding box center [345, 64] width 43 height 35
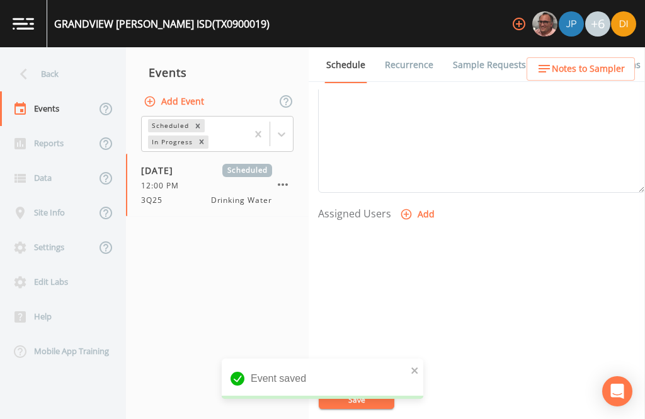
click at [404, 208] on icon "button" at bounding box center [406, 214] width 13 height 13
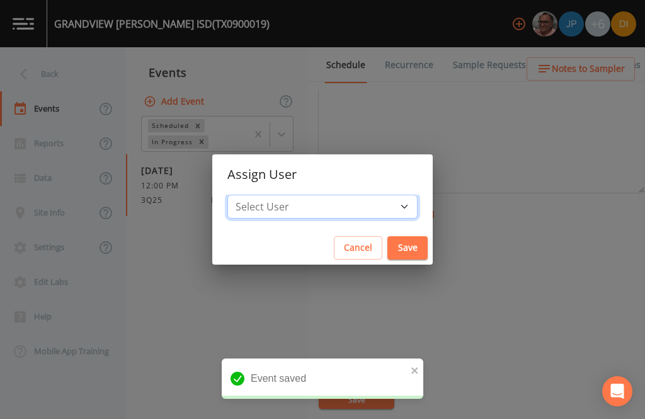
click at [355, 208] on select "Select User Mike Franklin Joshua gere Paul David Weber Zachary Evans Stafford J…" at bounding box center [322, 207] width 190 height 24
select select "344ec927-06d4-4db1-b173-80838cd52a46"
click at [387, 248] on button "Save" at bounding box center [407, 247] width 40 height 23
select select
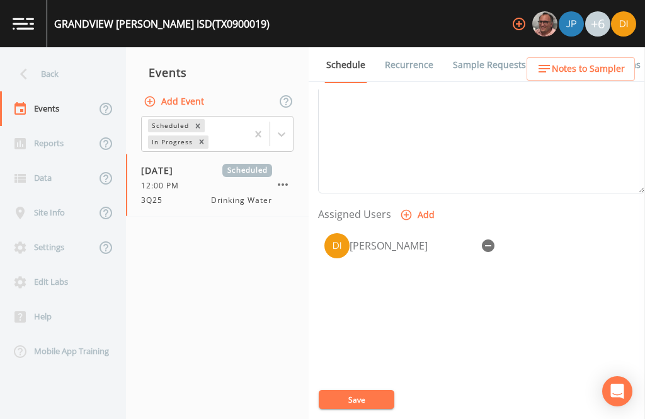
click at [360, 397] on button "Save" at bounding box center [357, 399] width 76 height 19
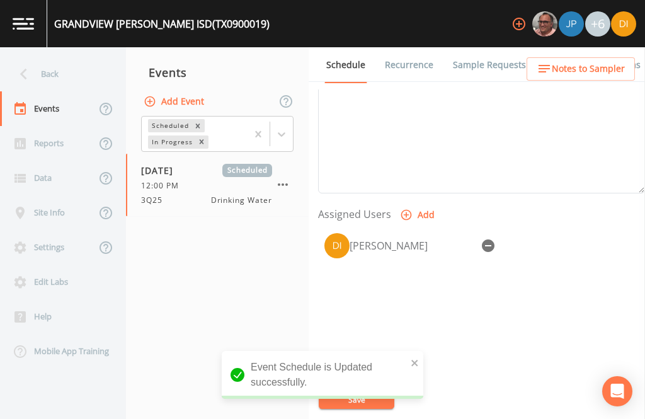
click at [48, 57] on div "Back" at bounding box center [56, 74] width 113 height 35
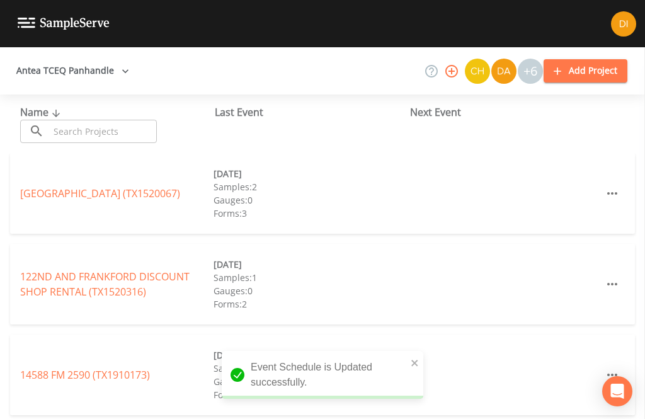
click at [86, 120] on input "text" at bounding box center [103, 131] width 108 height 23
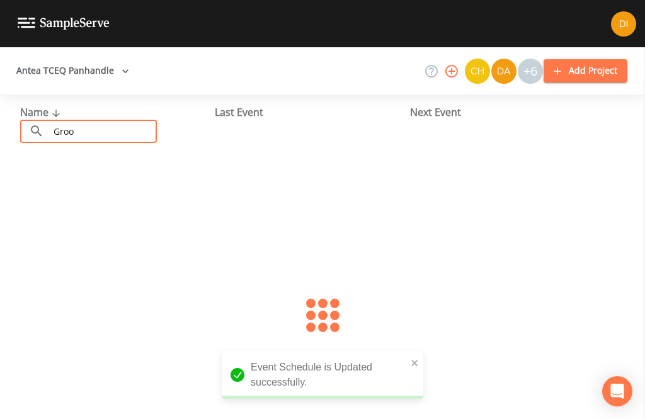
type input "Groom"
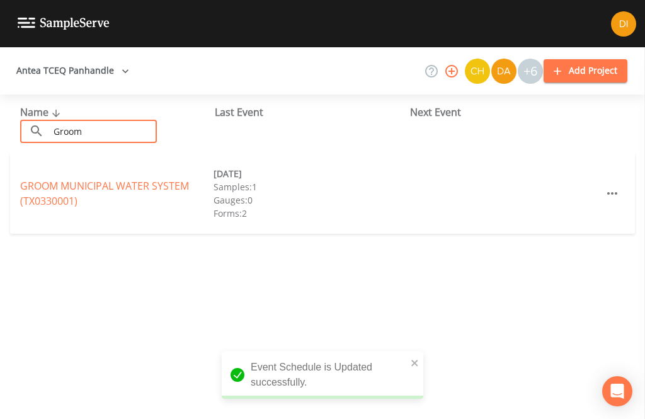
click at [95, 179] on link "GROOM MUNICIPAL WATER SYSTEM (TX0330001)" at bounding box center [104, 193] width 169 height 29
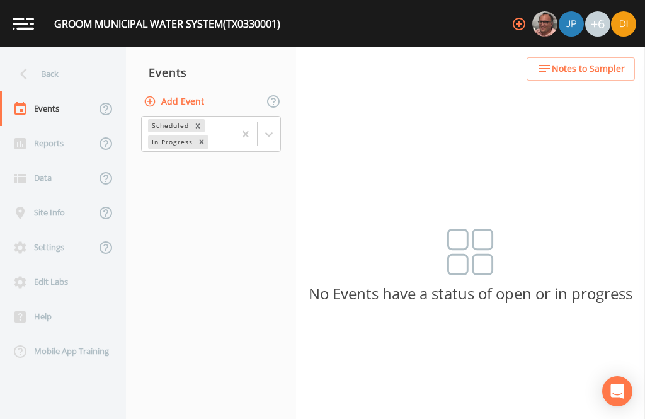
click at [180, 90] on button "Add Event" at bounding box center [175, 101] width 68 height 23
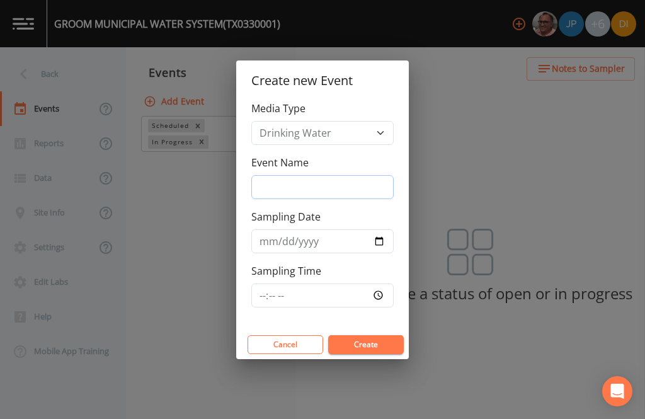
click at [346, 195] on input "Event Name" at bounding box center [322, 187] width 142 height 24
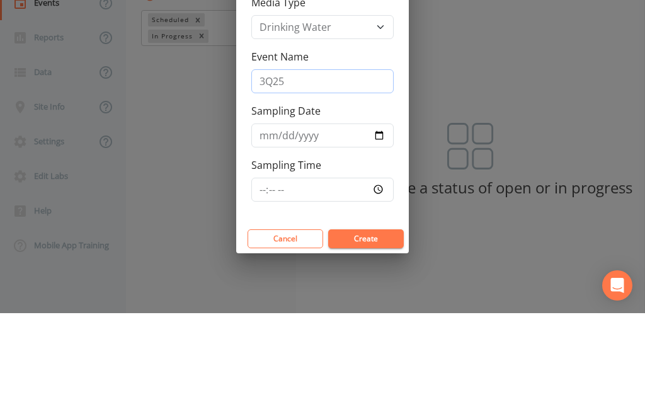
type input "3Q25"
click at [315, 229] on input "Sampling Date" at bounding box center [322, 241] width 142 height 24
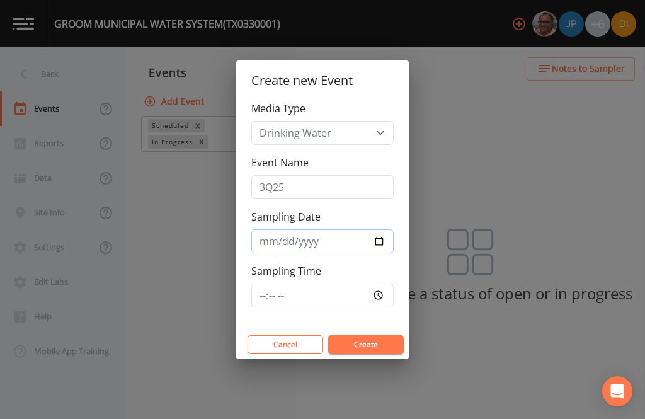
type input "2025-09-04"
click at [360, 299] on input "Sampling Time" at bounding box center [322, 295] width 142 height 24
type input "12:30"
click at [378, 343] on button "Create" at bounding box center [366, 344] width 76 height 19
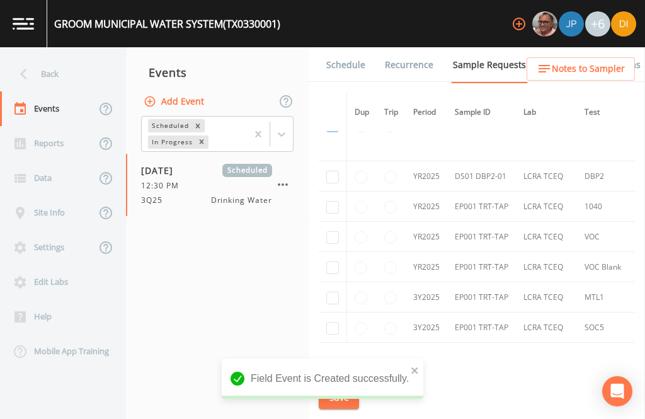
scroll to position [696, 0]
click at [333, 170] on input "checkbox" at bounding box center [332, 176] width 13 height 13
checkbox input "true"
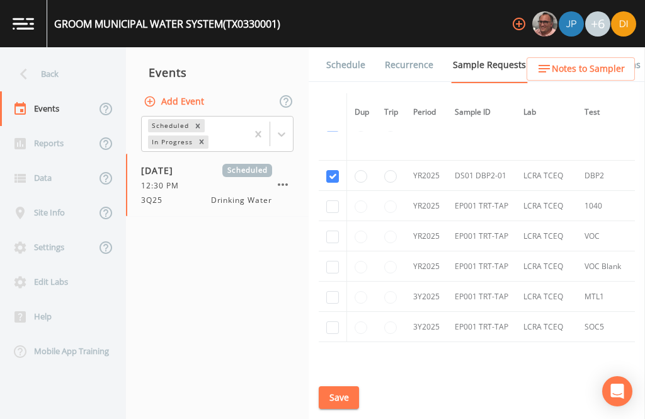
click at [328, 200] on input "checkbox" at bounding box center [332, 206] width 13 height 13
checkbox input "true"
click at [331, 231] on input "checkbox" at bounding box center [332, 237] width 13 height 13
checkbox input "true"
click at [331, 265] on input "checkbox" at bounding box center [332, 267] width 13 height 13
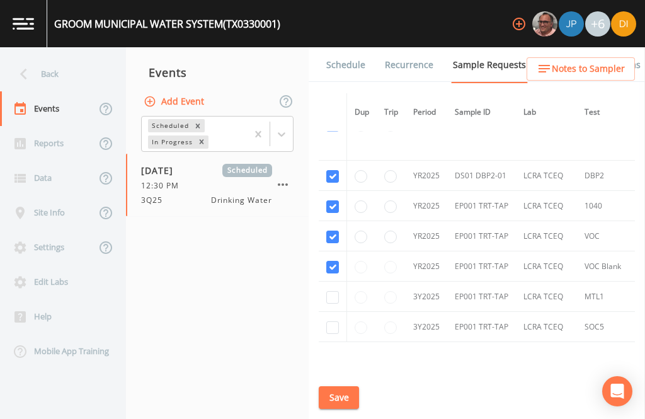
checkbox input "true"
click at [330, 304] on input "checkbox" at bounding box center [332, 297] width 13 height 13
checkbox input "true"
click at [331, 334] on input "checkbox" at bounding box center [332, 327] width 13 height 13
checkbox input "true"
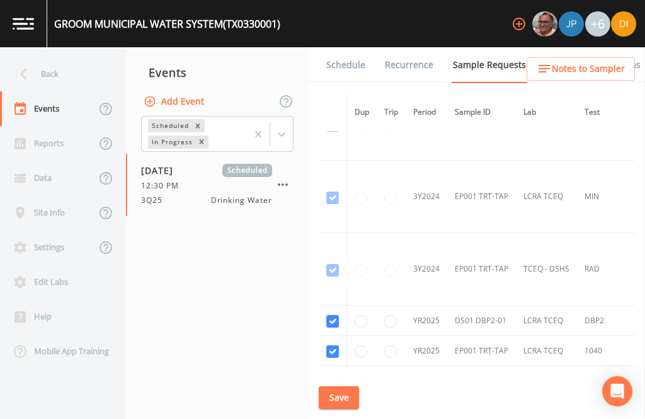
scroll to position [550, 0]
click at [338, 400] on button "Save" at bounding box center [339, 397] width 40 height 23
click at [343, 47] on link "Schedule" at bounding box center [345, 64] width 43 height 35
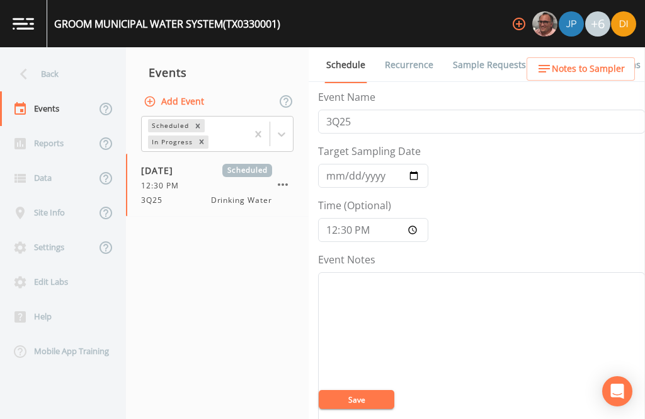
click at [483, 47] on link "Sample Requests" at bounding box center [489, 64] width 77 height 35
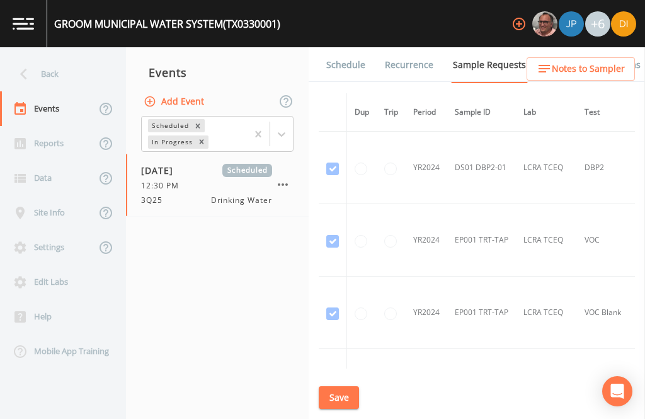
click at [343, 401] on button "Save" at bounding box center [339, 397] width 40 height 23
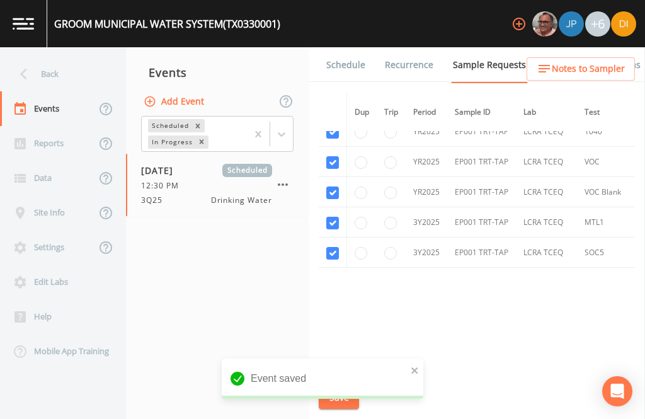
scroll to position [790, 0]
click at [348, 47] on link "Schedule" at bounding box center [345, 64] width 43 height 35
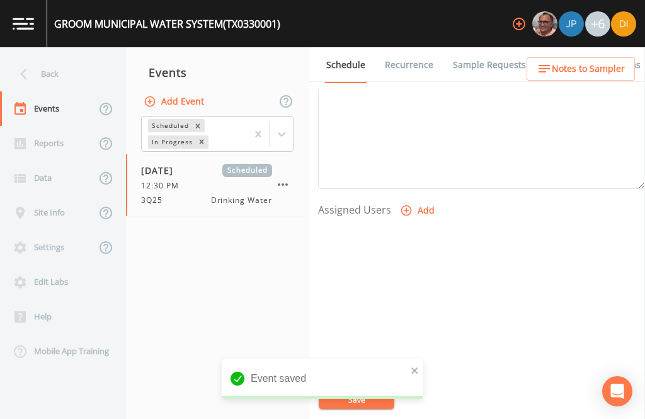
scroll to position [429, 0]
click at [408, 209] on icon "button" at bounding box center [406, 215] width 13 height 13
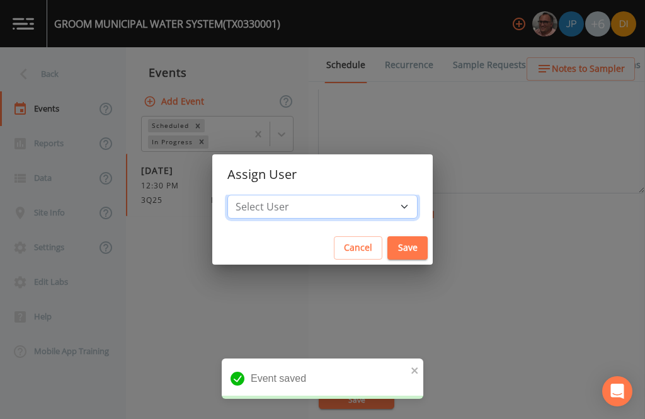
click at [358, 209] on select "Select User Mike Franklin Joshua gere Paul David Weber Zachary Evans Stafford J…" at bounding box center [322, 207] width 190 height 24
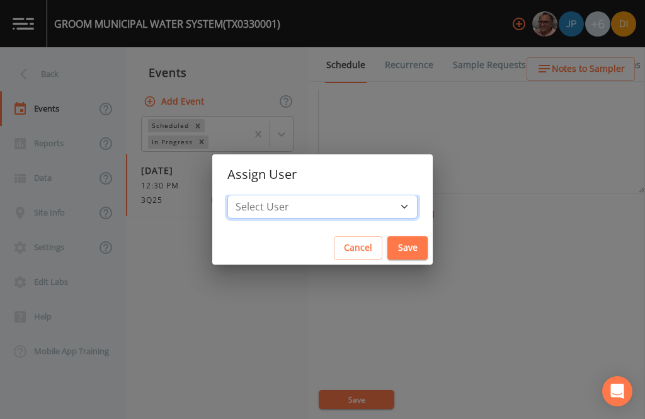
select select "344ec927-06d4-4db1-b173-80838cd52a46"
click at [387, 244] on button "Save" at bounding box center [407, 247] width 40 height 23
select select
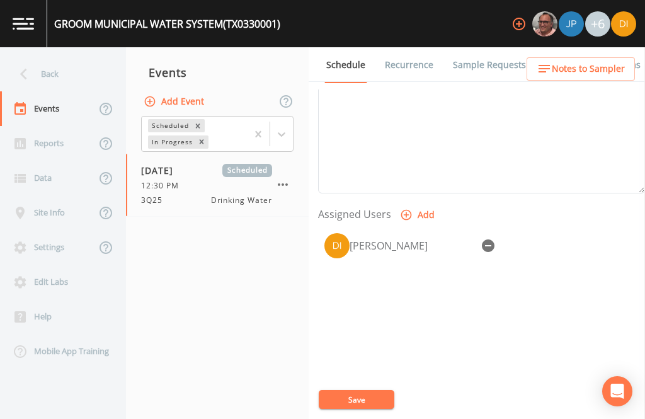
click at [361, 400] on button "Save" at bounding box center [357, 399] width 76 height 19
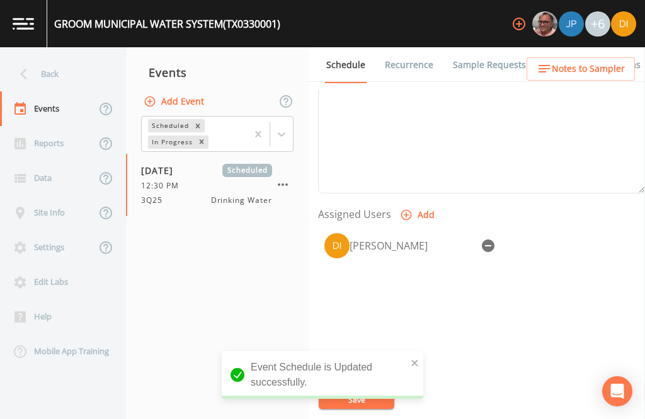
click at [50, 57] on div "Back" at bounding box center [56, 74] width 113 height 35
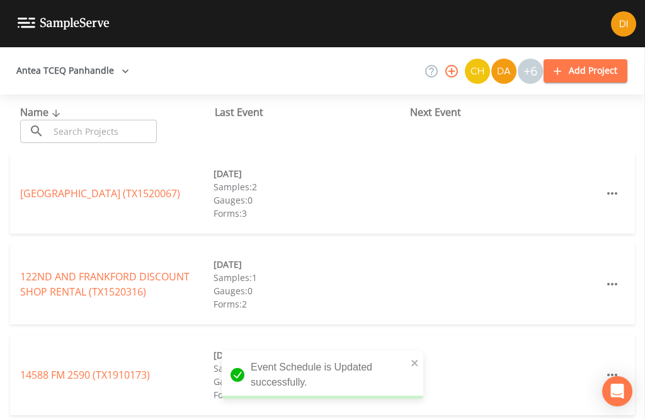
click at [86, 120] on input "text" at bounding box center [103, 131] width 108 height 23
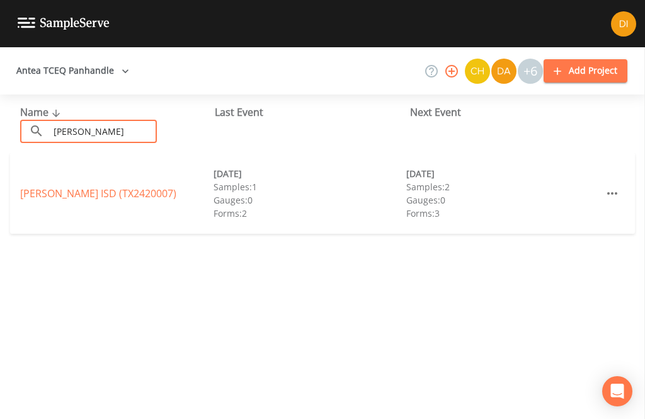
type input "Kelton"
click at [86, 186] on link "KELTON ISD (TX2420007)" at bounding box center [98, 193] width 156 height 14
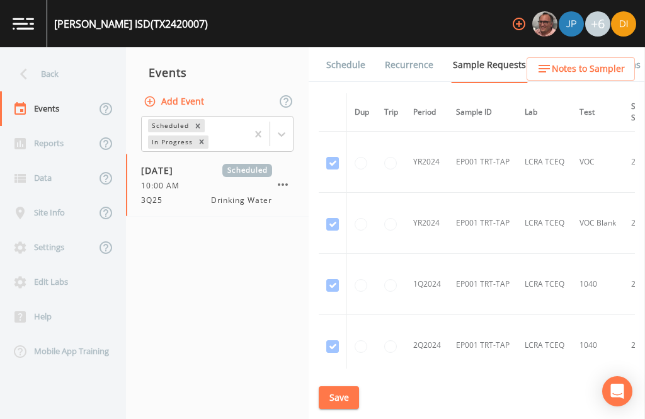
click at [175, 180] on span "10:00 AM" at bounding box center [164, 185] width 46 height 11
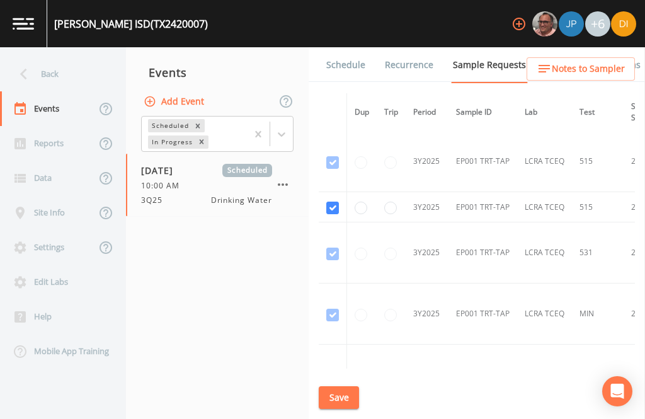
scroll to position [641, 0]
click at [358, 202] on input "radio" at bounding box center [361, 208] width 13 height 13
radio input "true"
click at [338, 408] on button "Save" at bounding box center [339, 397] width 40 height 23
click at [342, 412] on div "Schedule Recurrence Sample Requests COC Details Forms Dup Trip Period Sample ID…" at bounding box center [477, 233] width 336 height 372
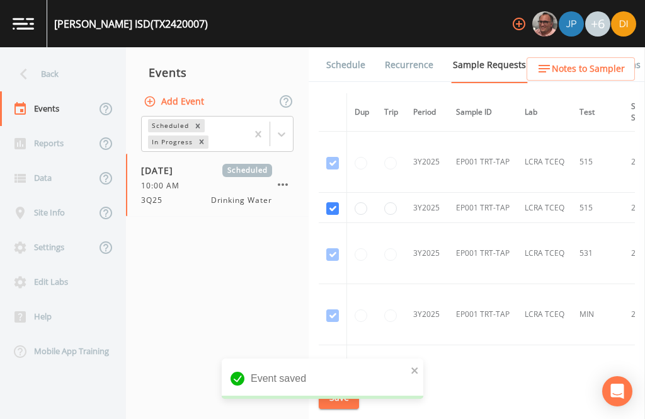
click at [48, 57] on div "Back" at bounding box center [56, 74] width 113 height 35
